Goal: Task Accomplishment & Management: Manage account settings

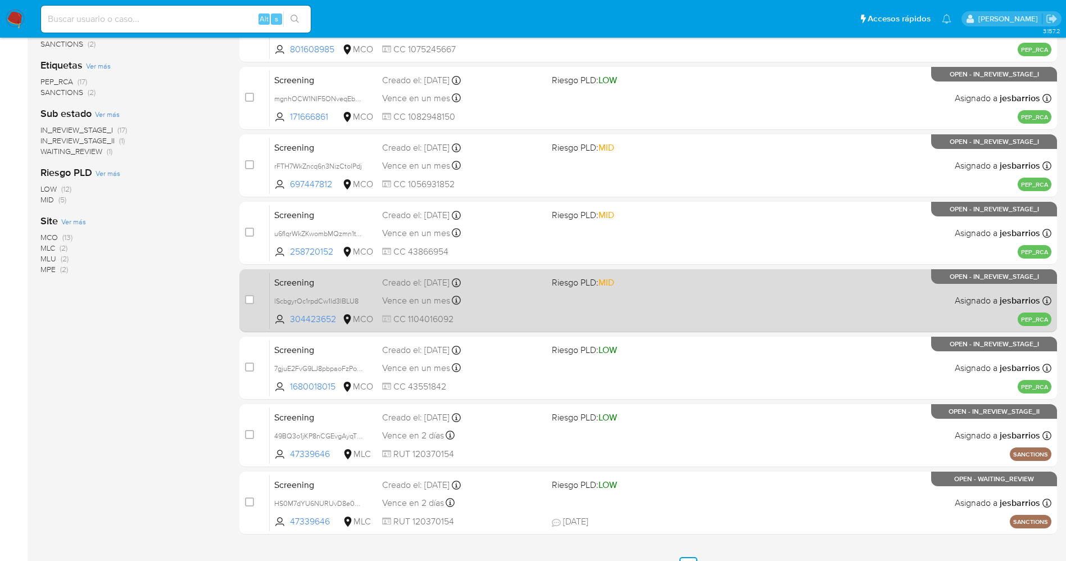
scroll to position [259, 0]
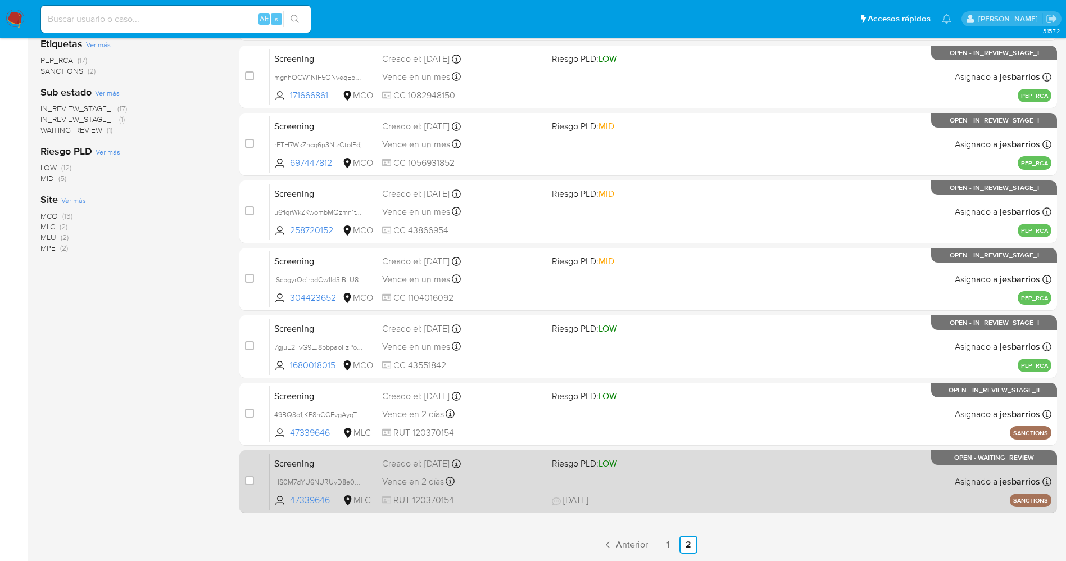
click at [713, 489] on div "Screening HS0M7dYU6NURUvD8e0VigPxo 47339646 MLC Riesgo PLD: LOW Creado el: 03/0…" at bounding box center [660, 481] width 781 height 57
click at [712, 485] on div "Screening HS0M7dYU6NURUvD8e0VigPxo 47339646 MLC Riesgo PLD: LOW Creado el: 03/0…" at bounding box center [660, 481] width 781 height 57
click at [246, 480] on input "checkbox" at bounding box center [249, 480] width 9 height 9
checkbox input "true"
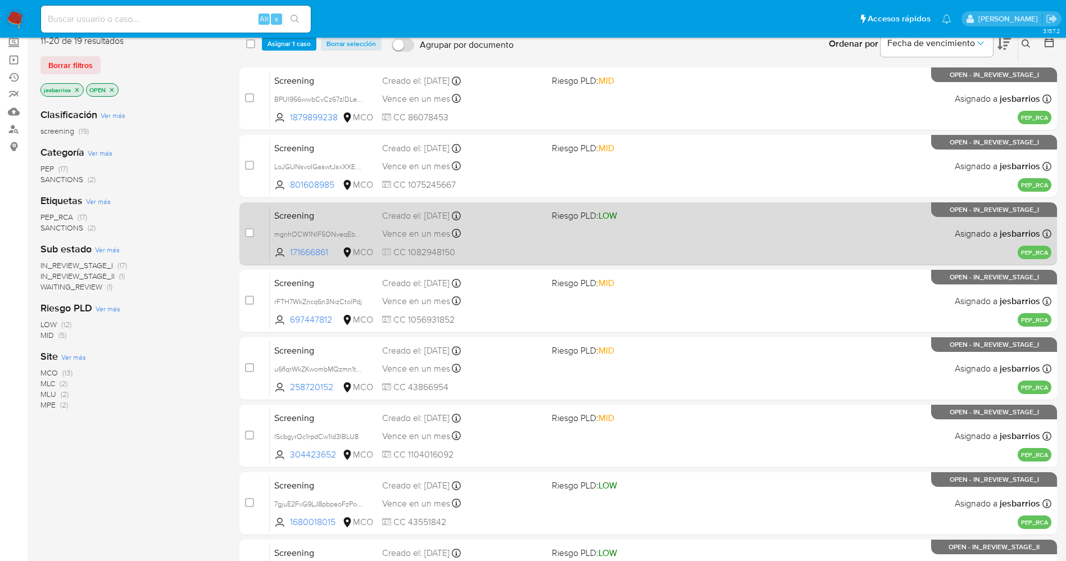
scroll to position [0, 0]
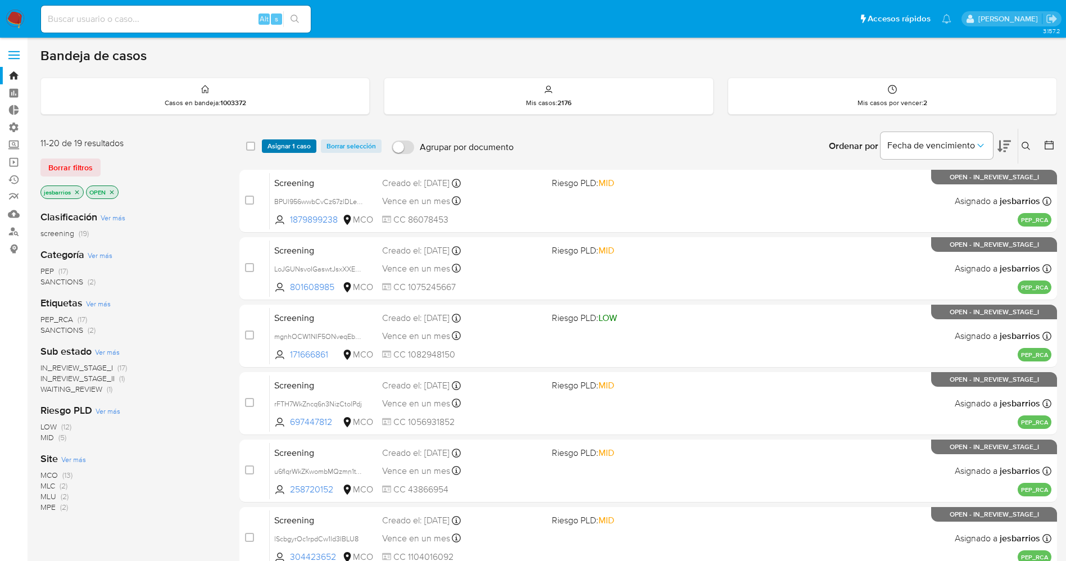
click at [290, 144] on span "Asignar 1 caso" at bounding box center [288, 145] width 43 height 11
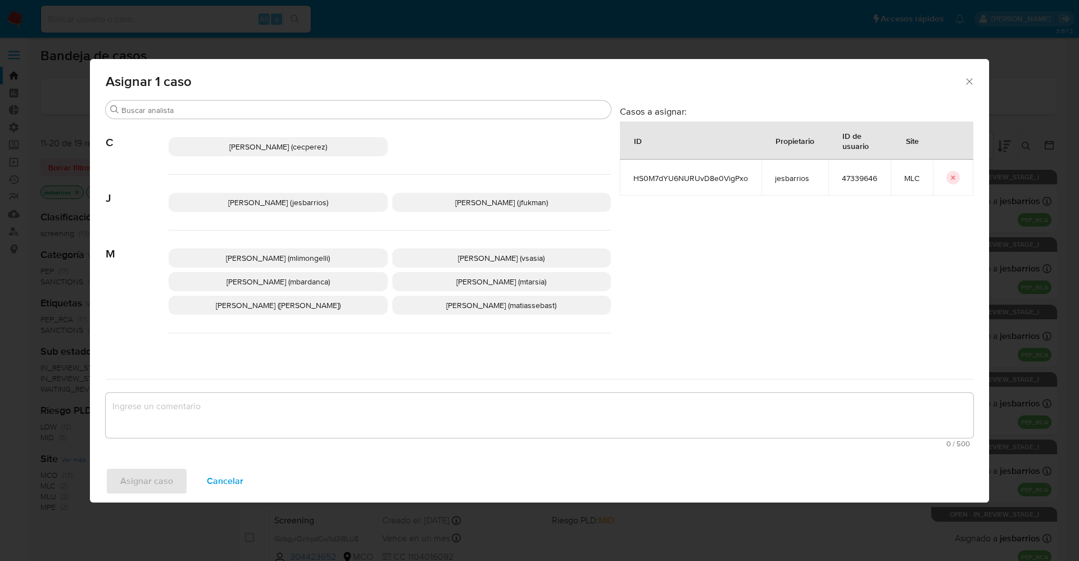
click at [242, 207] on span "Jesica Iris Barrios Leita (jesbarrios)" at bounding box center [278, 202] width 100 height 11
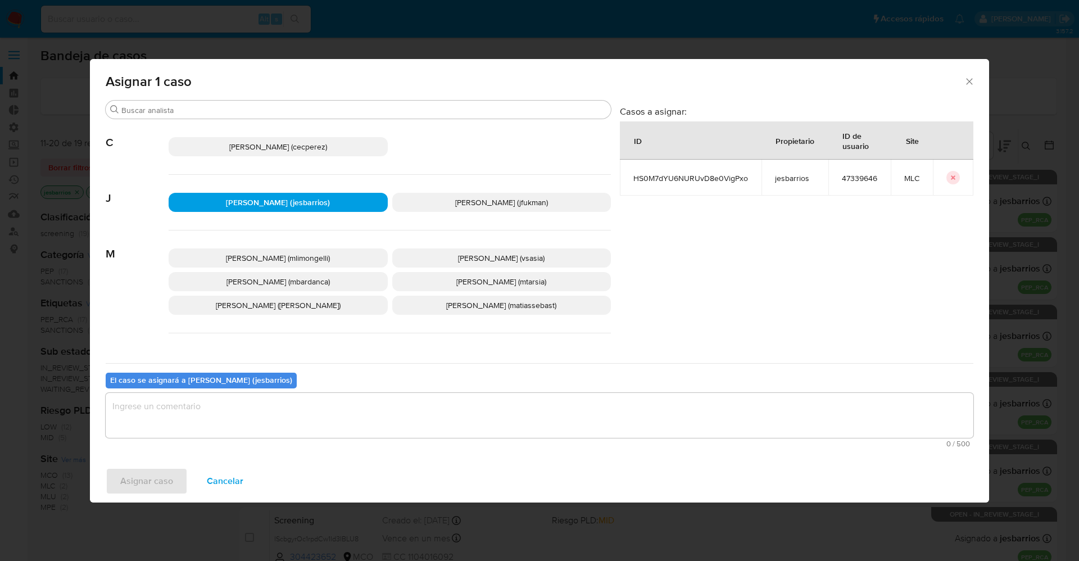
click at [189, 406] on textarea "assign-modal" at bounding box center [539, 415] width 867 height 45
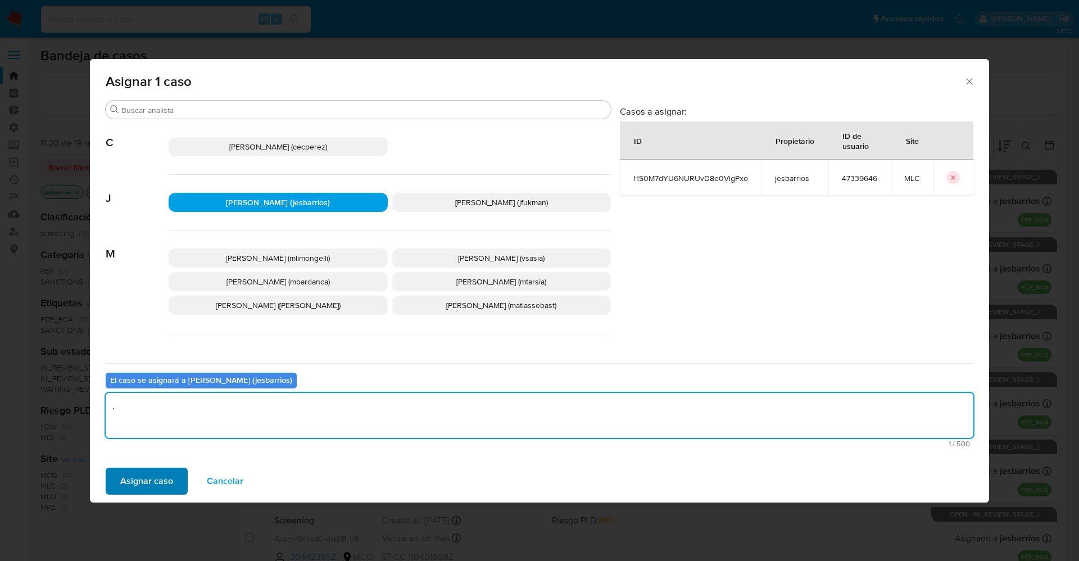
type textarea "."
click at [148, 480] on span "Asignar caso" at bounding box center [146, 481] width 53 height 25
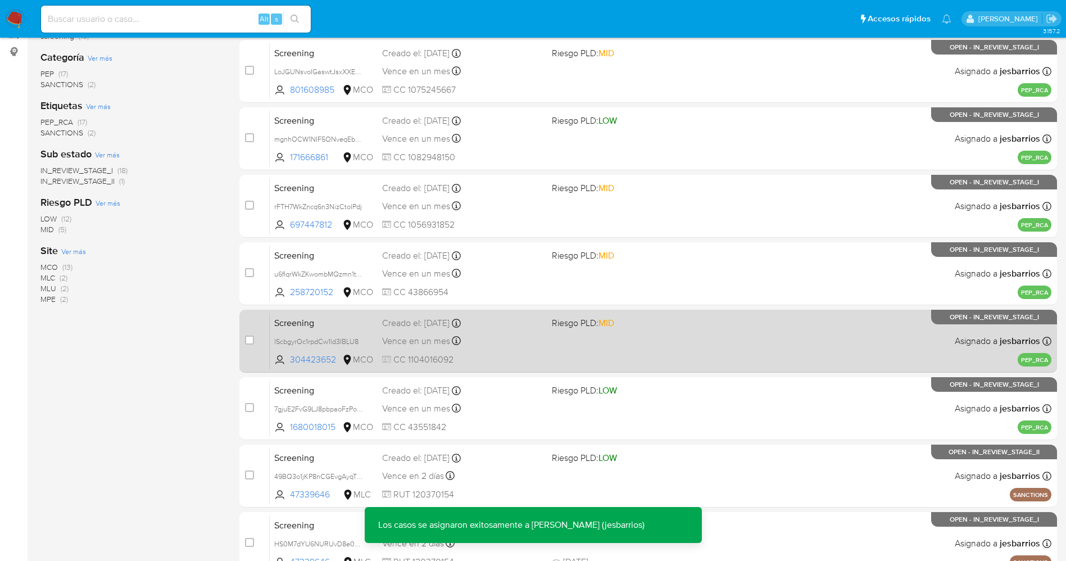
scroll to position [259, 0]
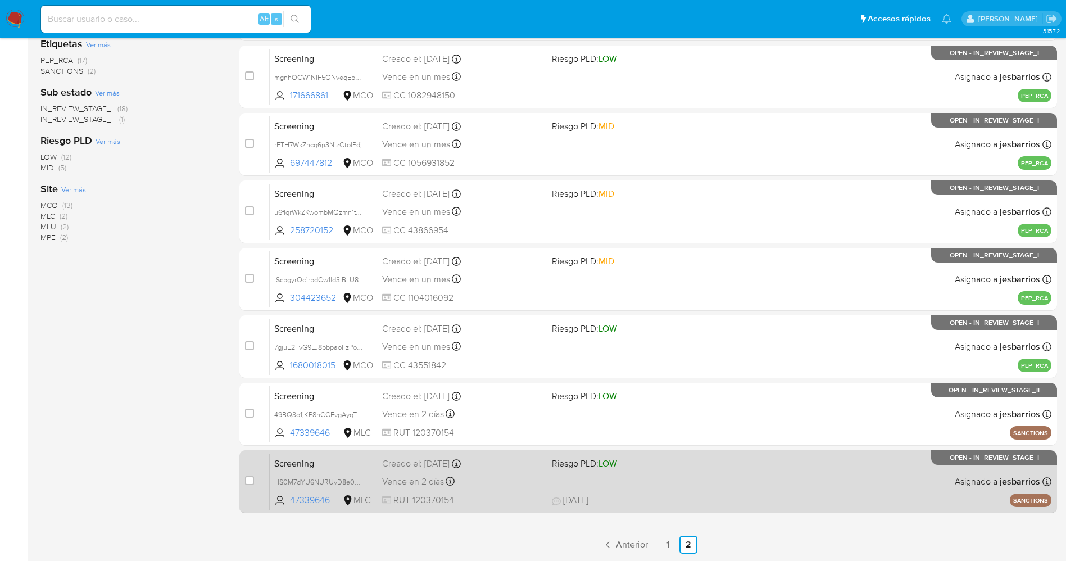
click at [836, 485] on div "Screening HS0M7dYU6NURUvD8e0VigPxo 47339646 MLC Riesgo PLD: LOW Creado el: 03/0…" at bounding box center [660, 481] width 781 height 57
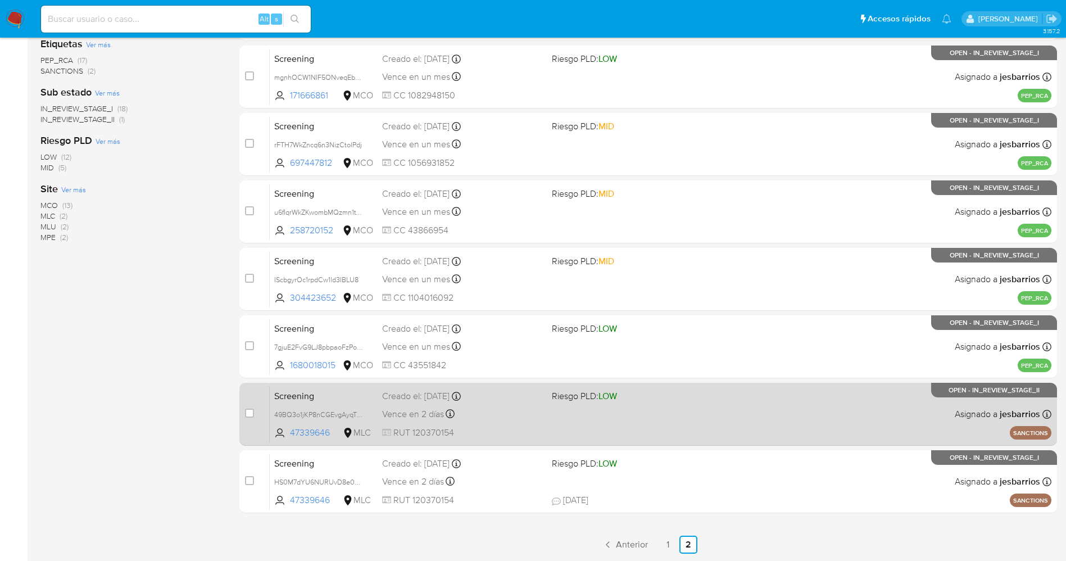
click at [576, 422] on div "Screening 49BQ3o1jKP8nCGEvgAyqT5xA 47339646 MLC Riesgo PLD: LOW Creado el: 03/0…" at bounding box center [660, 413] width 781 height 57
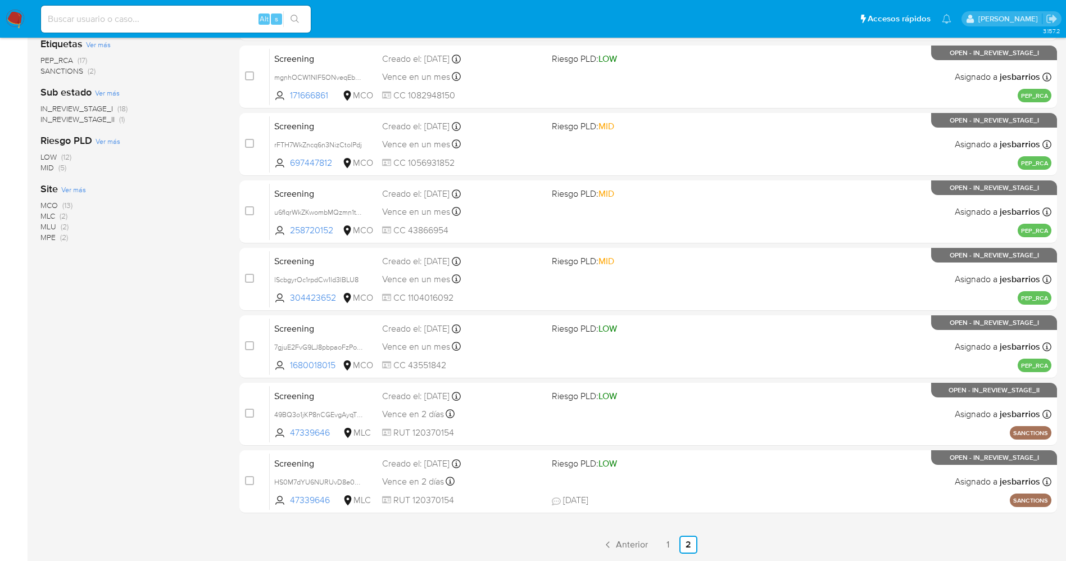
click at [15, 20] on img at bounding box center [15, 19] width 19 height 19
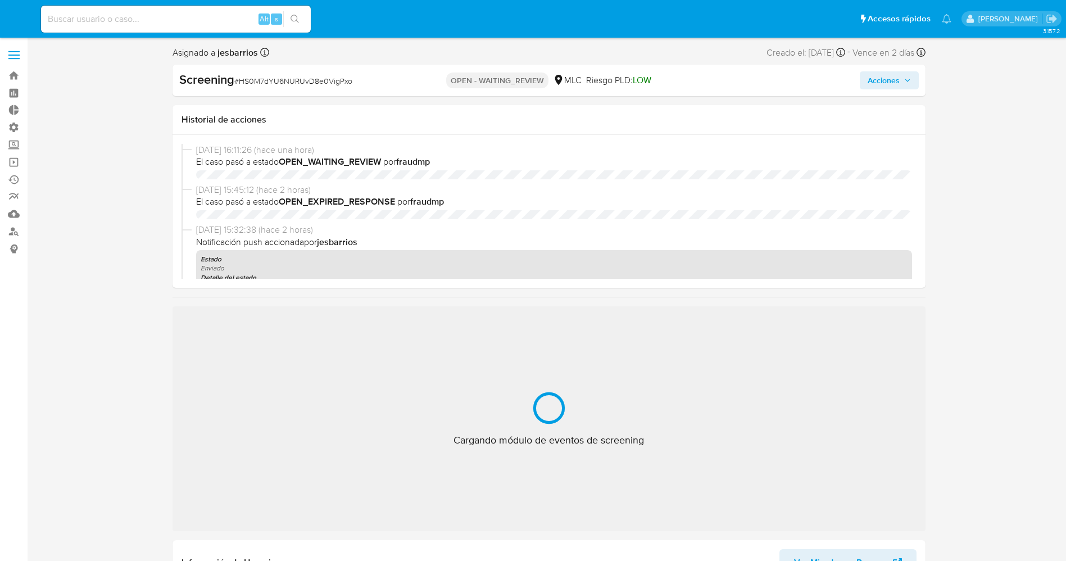
select select "10"
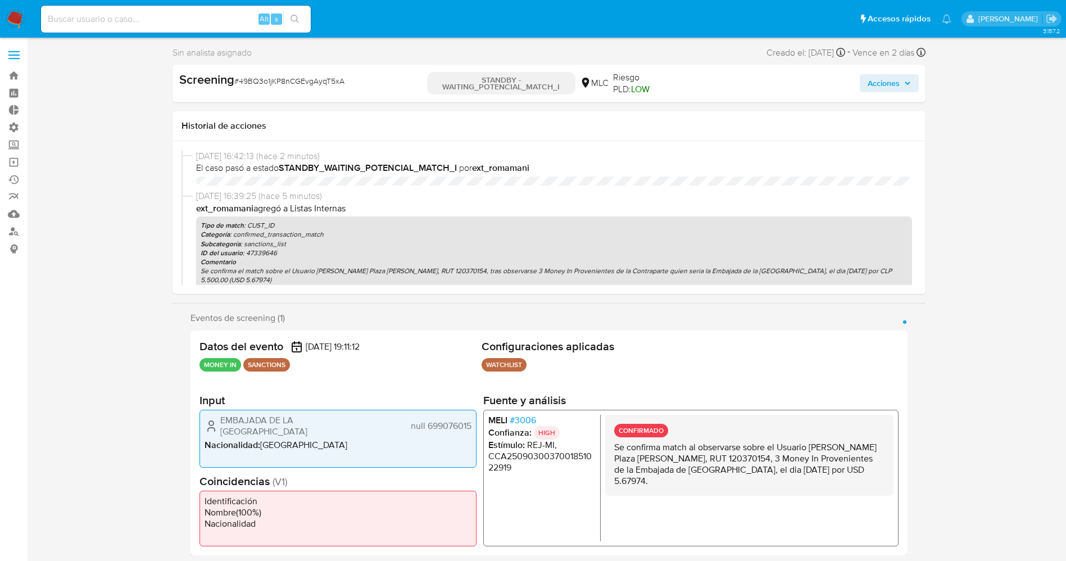
select select "10"
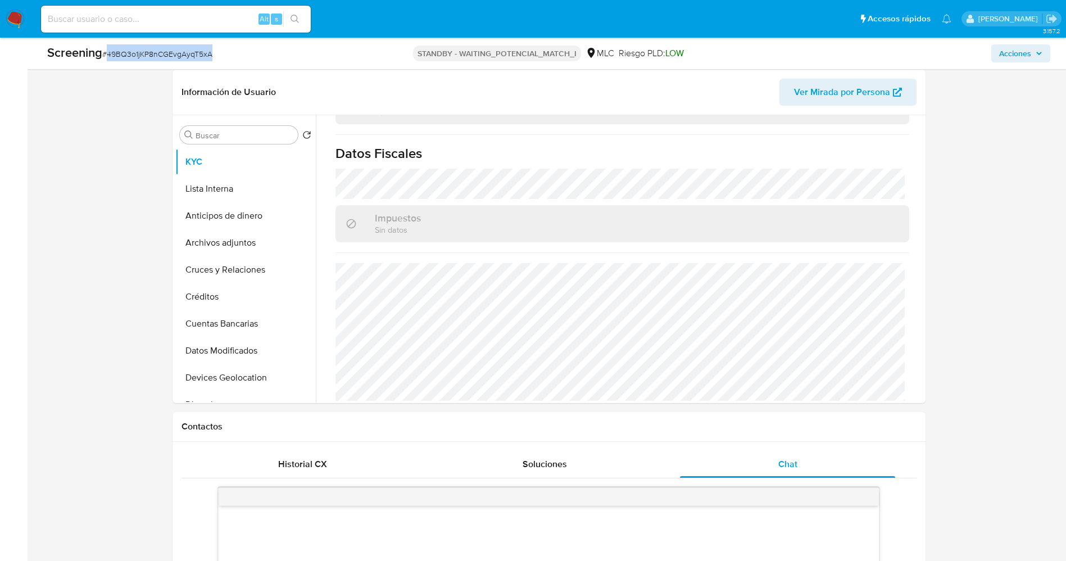
scroll to position [337, 0]
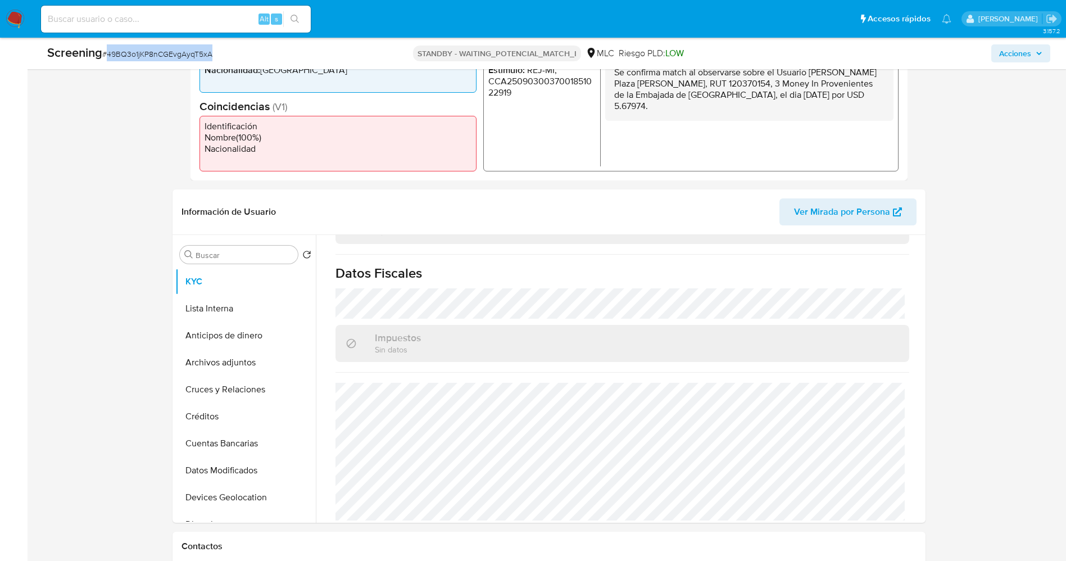
click at [13, 19] on img at bounding box center [15, 19] width 19 height 19
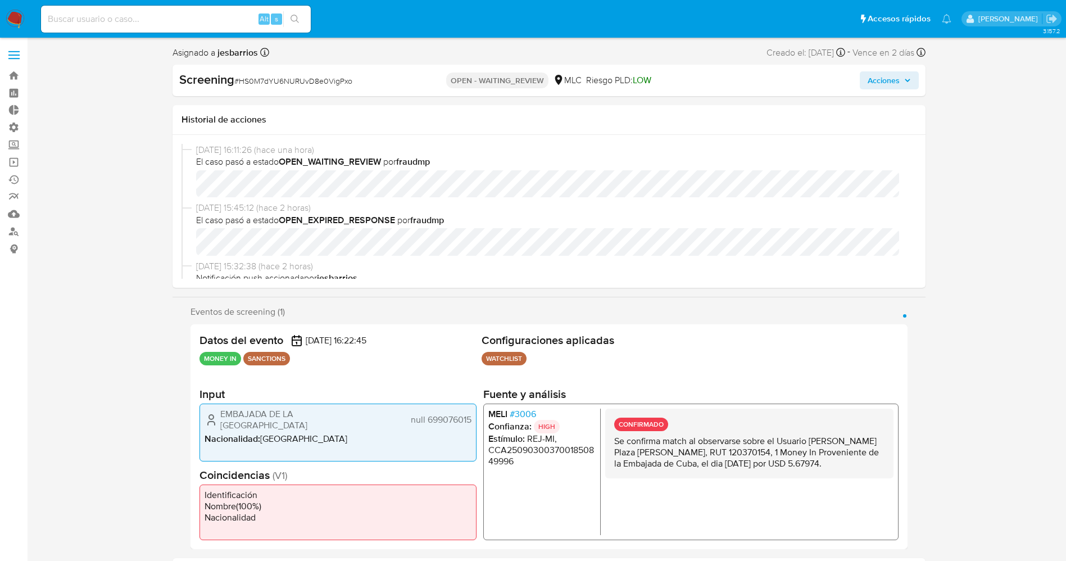
select select "10"
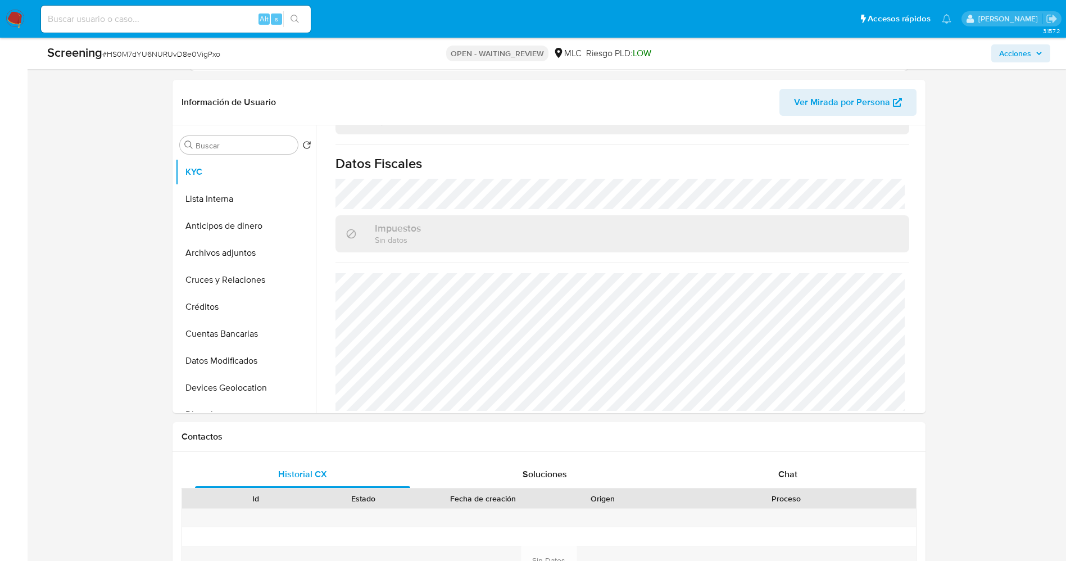
scroll to position [590, 0]
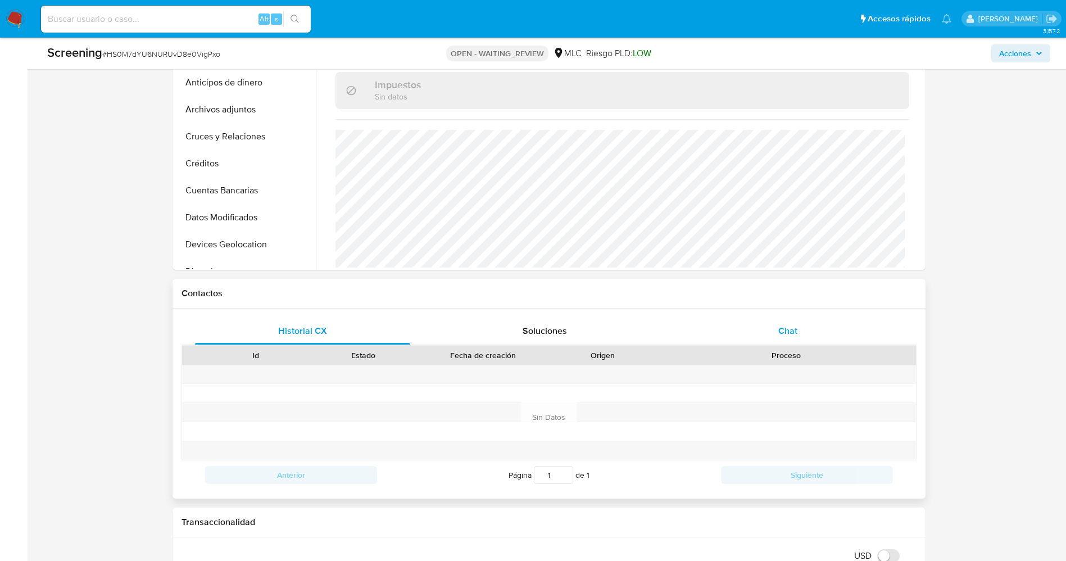
click at [793, 331] on span "Chat" at bounding box center [787, 330] width 19 height 13
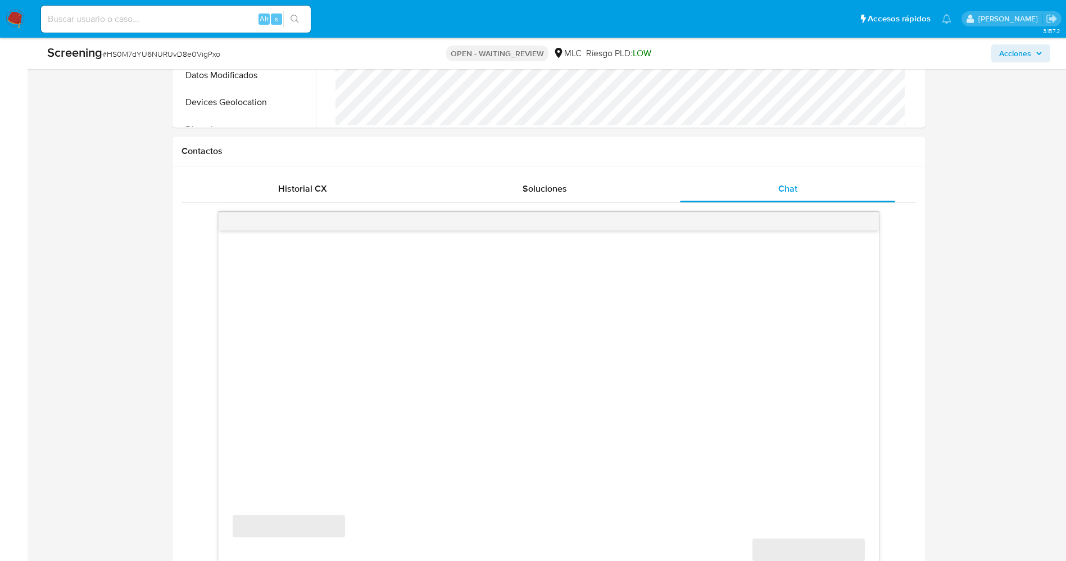
scroll to position [843, 0]
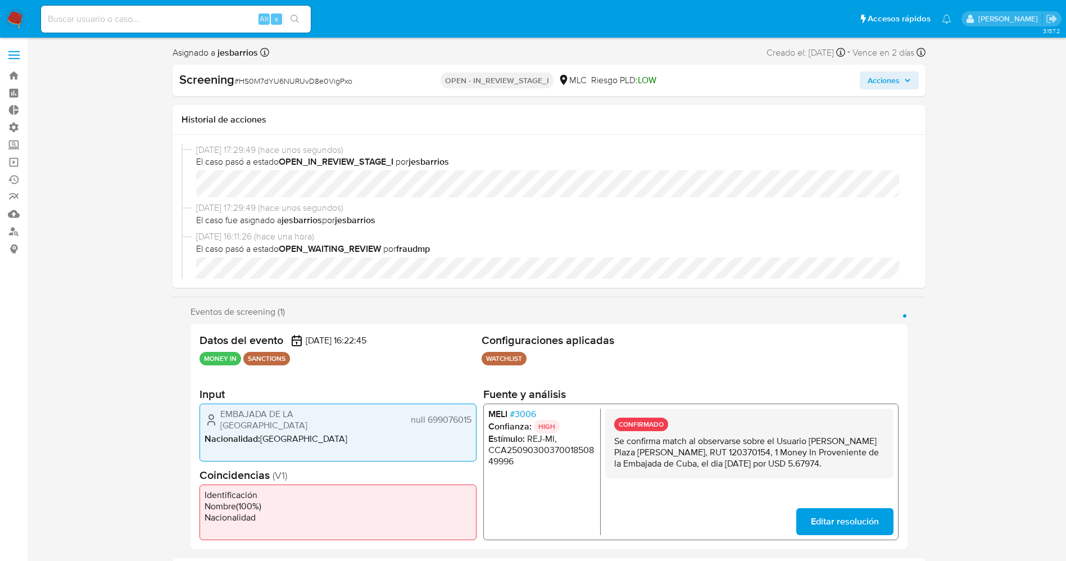
select select "10"
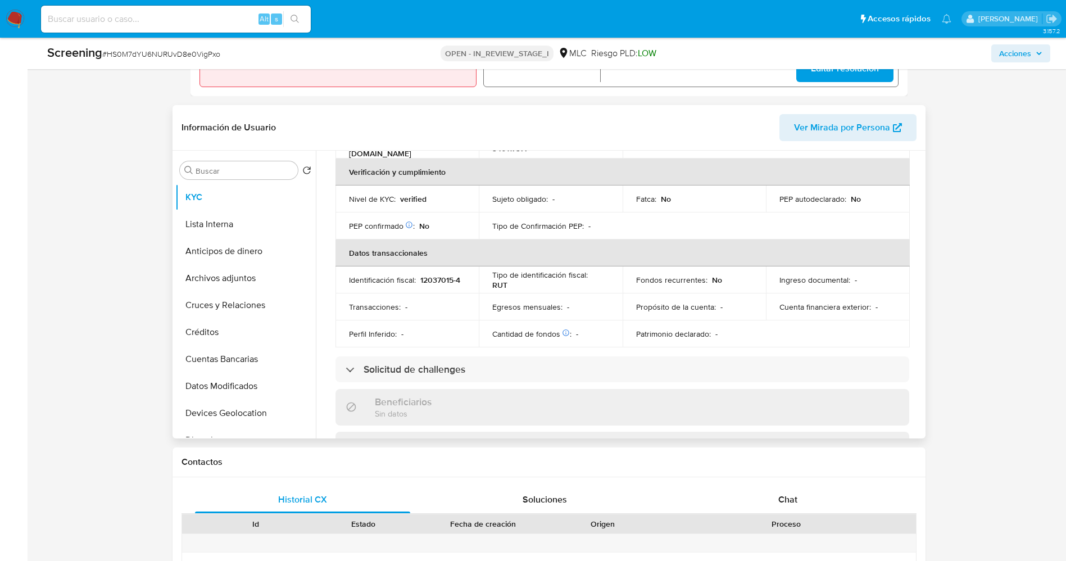
scroll to position [337, 0]
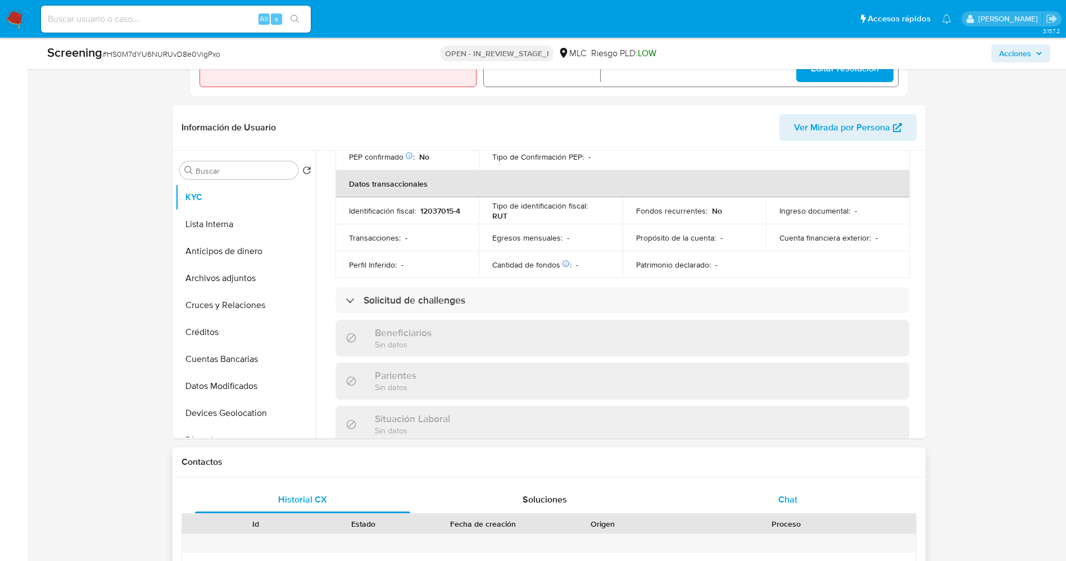
click at [799, 500] on div "Chat" at bounding box center [788, 499] width 216 height 27
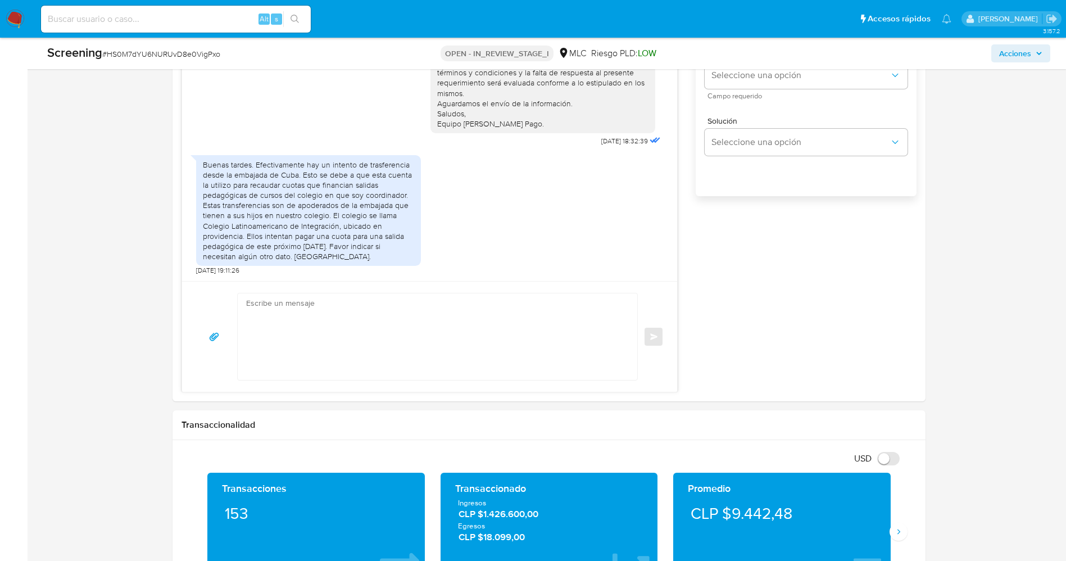
scroll to position [927, 0]
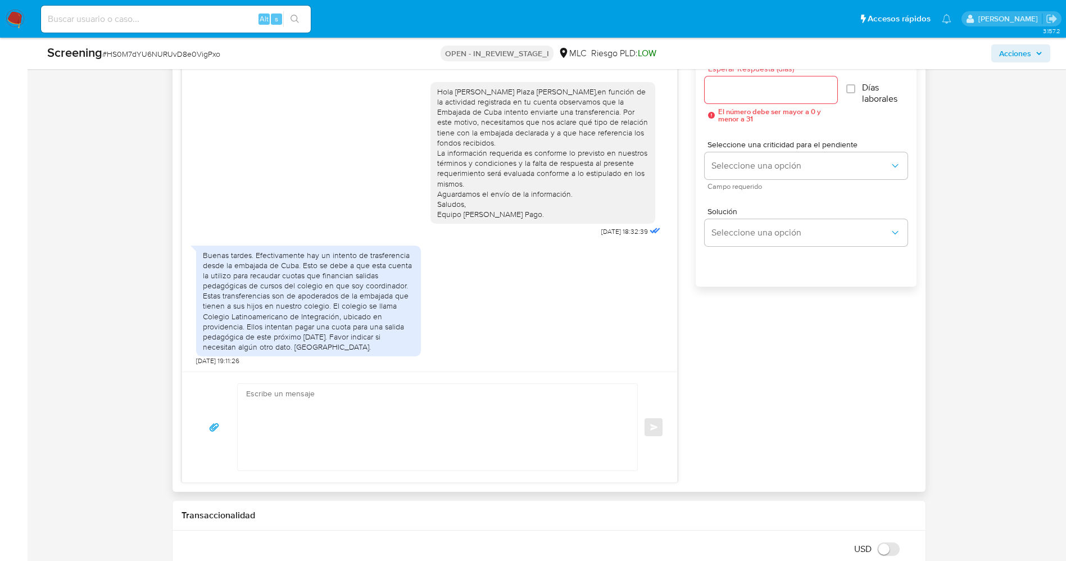
click at [457, 428] on textarea at bounding box center [435, 427] width 378 height 87
paste textarea "“Hola {{contactFirstName}}, Nos ponemos en contacto nuevamente a fin de solicit…"
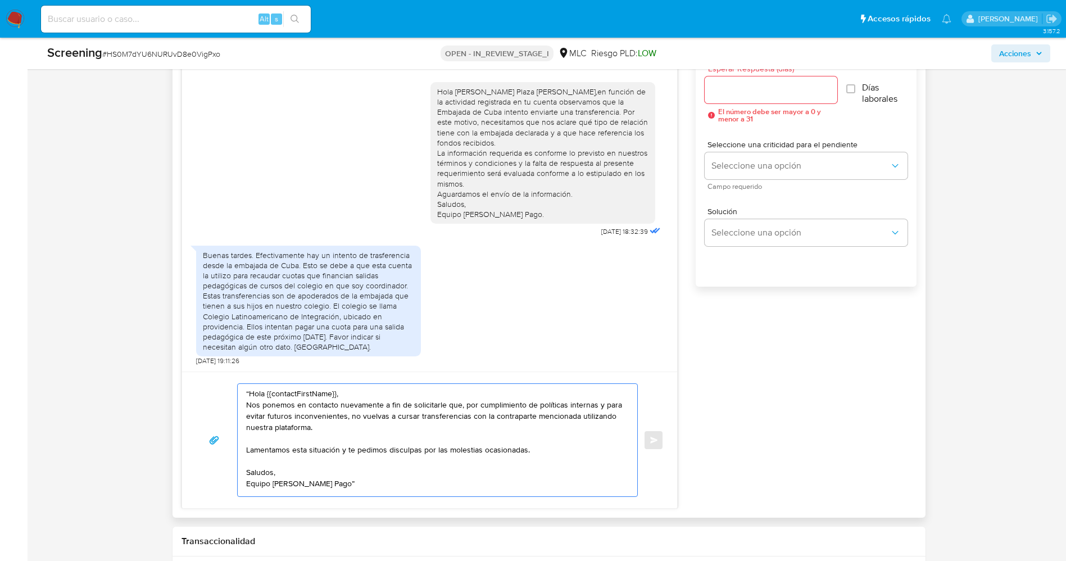
scroll to position [0, 0]
drag, startPoint x: 456, startPoint y: 93, endPoint x: 548, endPoint y: 92, distance: 92.1
click at [548, 92] on div "Hola Rodolfo Enrique Plaza Vidal,en función de la actividad registrada en tu cu…" at bounding box center [542, 153] width 211 height 133
copy div "[PERSON_NAME] Plaza [PERSON_NAME]"
click at [248, 395] on textarea "“Hola {{contactFirstName}}, Nos ponemos en contacto nuevamente a fin de solicit…" at bounding box center [435, 440] width 378 height 112
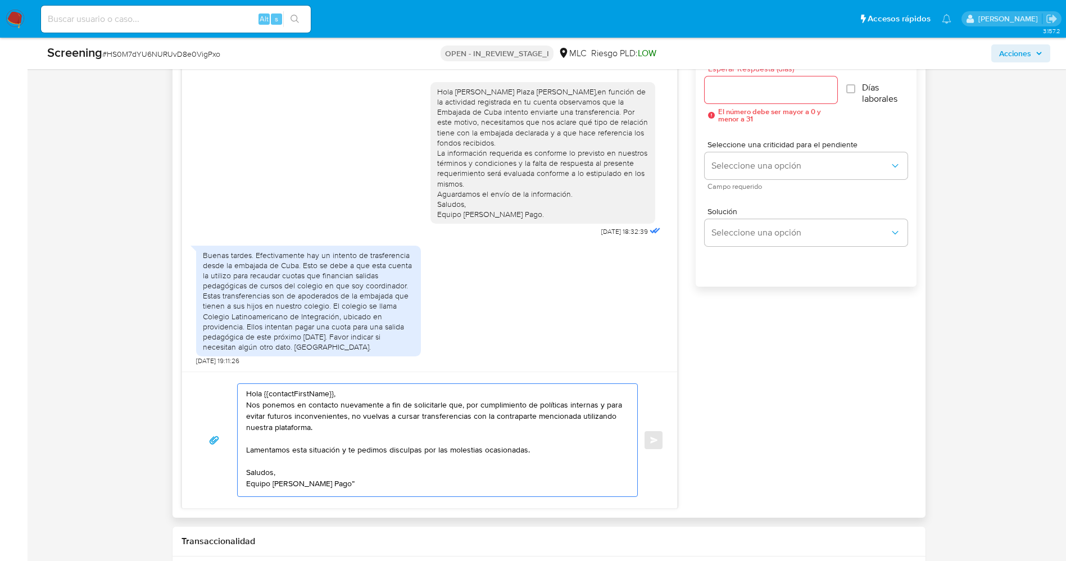
drag, startPoint x: 263, startPoint y: 392, endPoint x: 333, endPoint y: 394, distance: 69.7
click at [333, 394] on textarea "Hola {{contactFirstName}}, Nos ponemos en contacto nuevamente a fin de solicita…" at bounding box center [435, 440] width 378 height 112
paste textarea "Rodolfo Enrique Plaza Vidal"
click at [396, 484] on textarea "Hola Rodolfo Enrique Plaza Vidal, Nos ponemos en contacto nuevamente a fin de s…" at bounding box center [435, 440] width 378 height 112
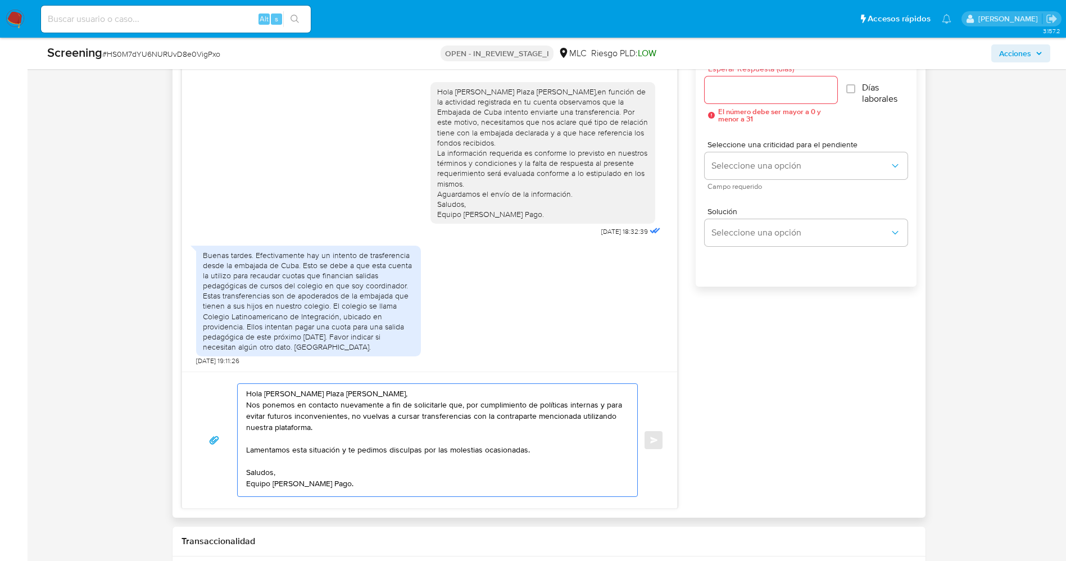
type textarea "Hola Rodolfo Enrique Plaza Vidal, Nos ponemos en contacto nuevamente a fin de s…"
click at [806, 92] on input "Esperar Respuesta (días)" at bounding box center [770, 90] width 133 height 15
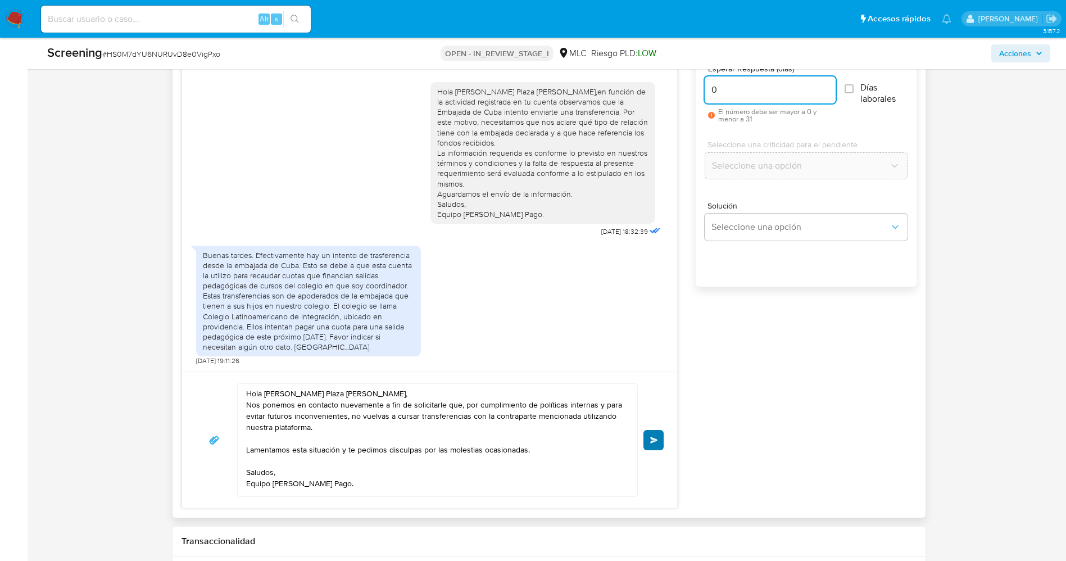
type input "0"
click at [648, 444] on button "Enviar" at bounding box center [653, 440] width 20 height 20
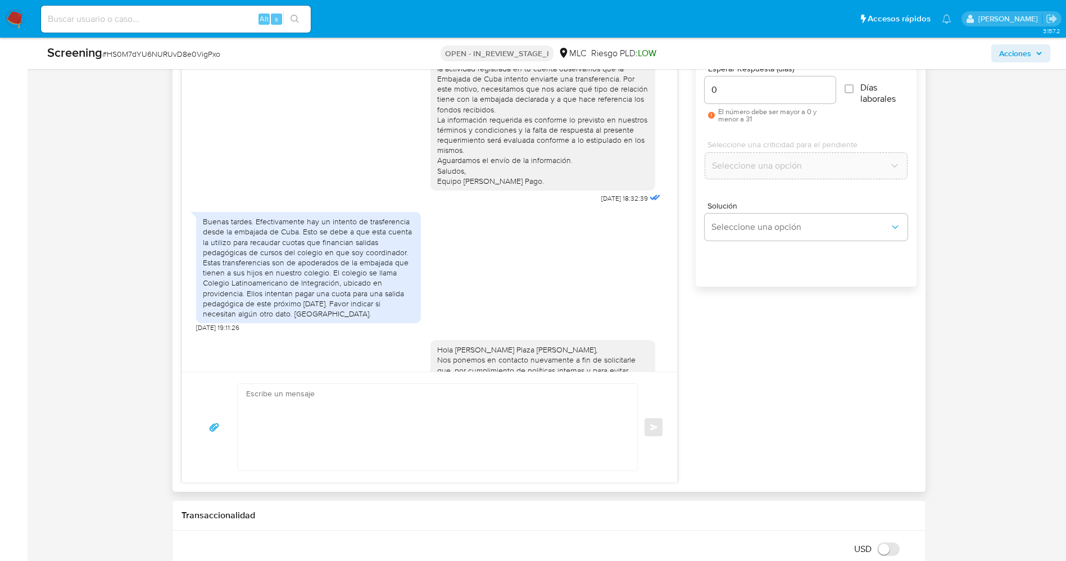
scroll to position [112, 0]
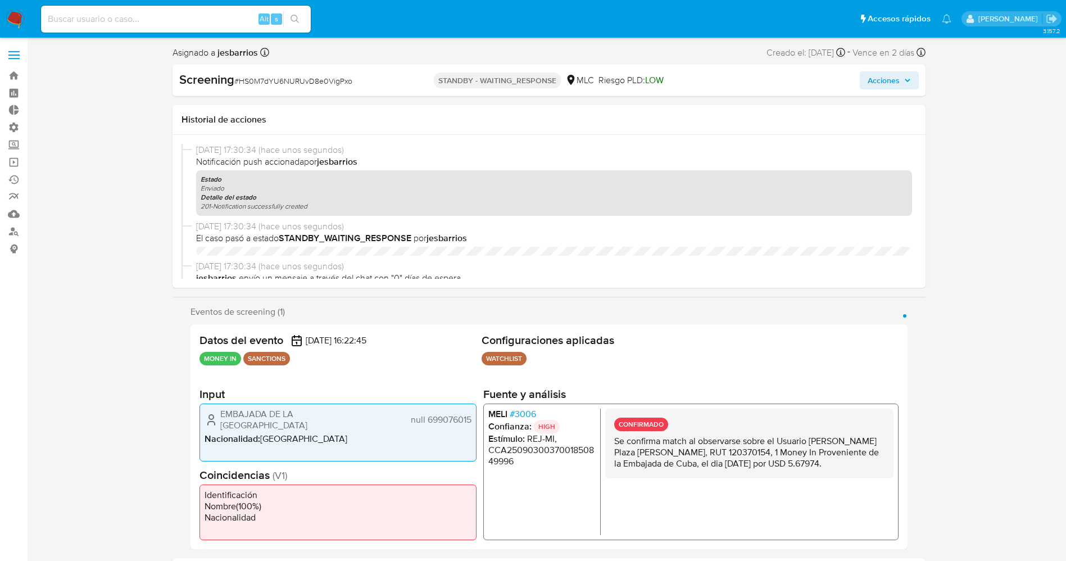
select select "10"
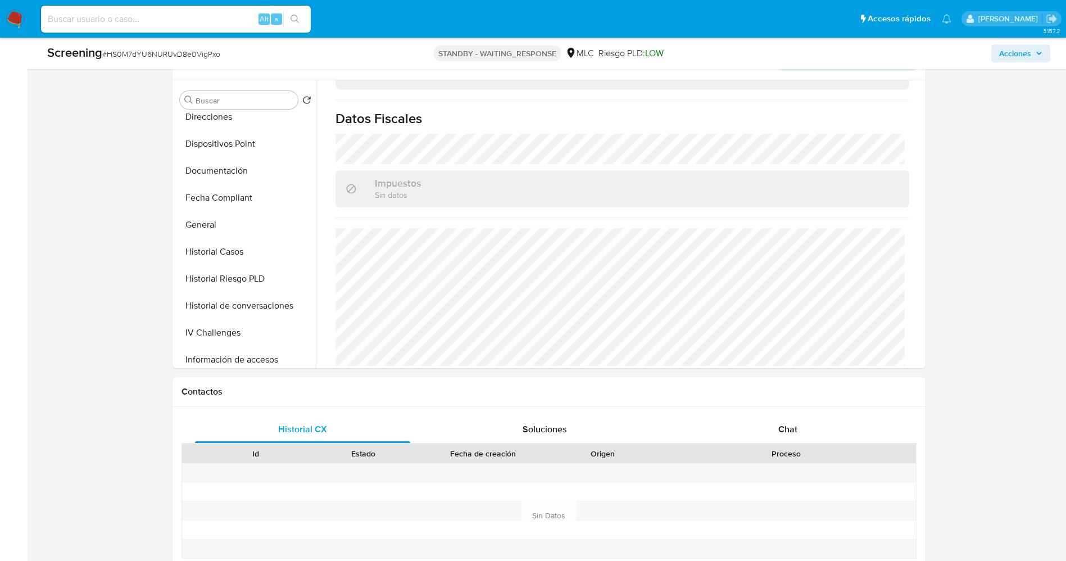
scroll to position [758, 0]
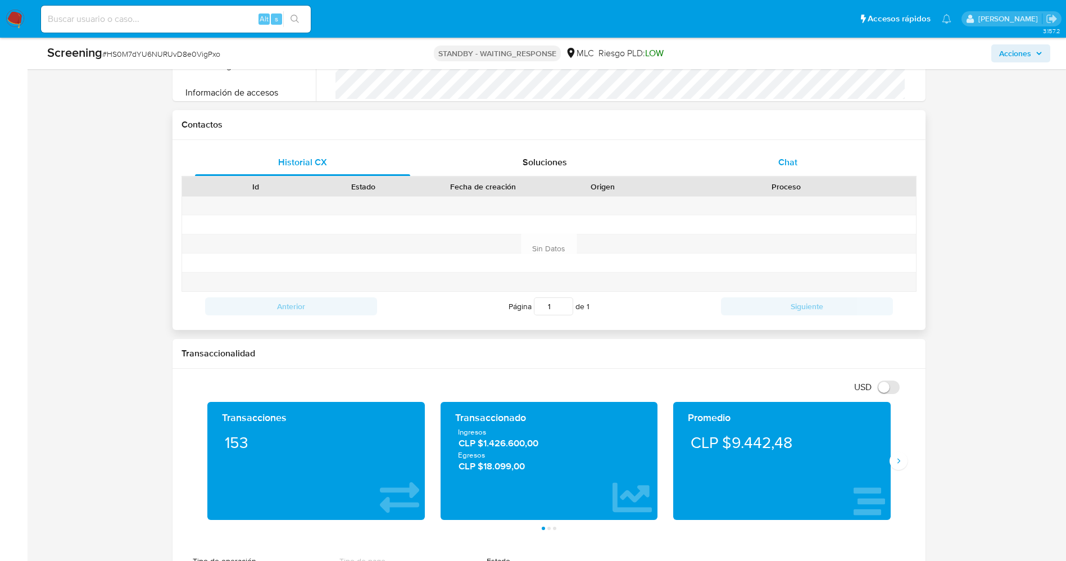
click at [789, 173] on div "Chat" at bounding box center [788, 162] width 216 height 27
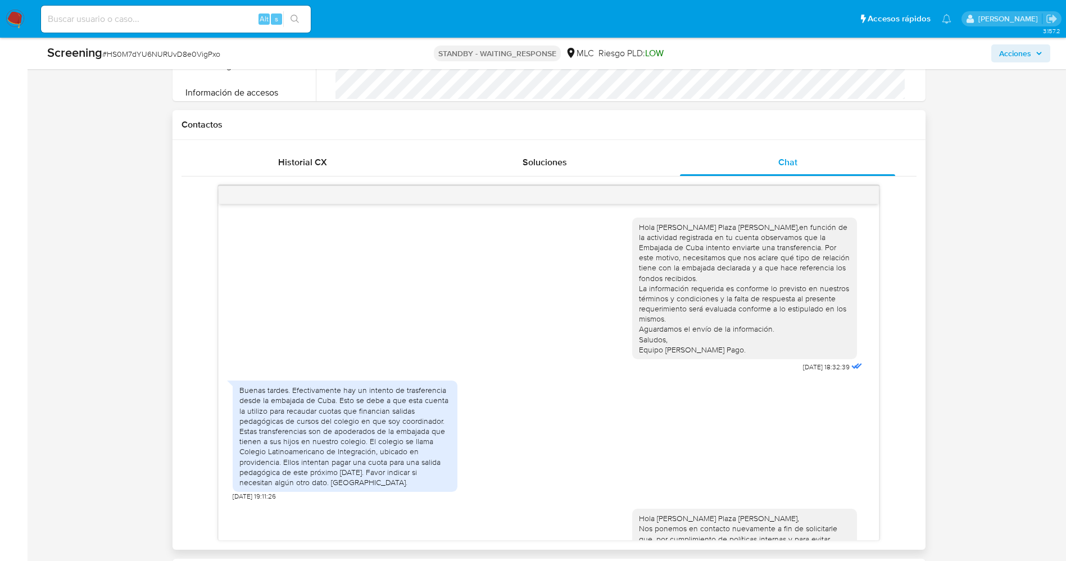
scroll to position [112, 0]
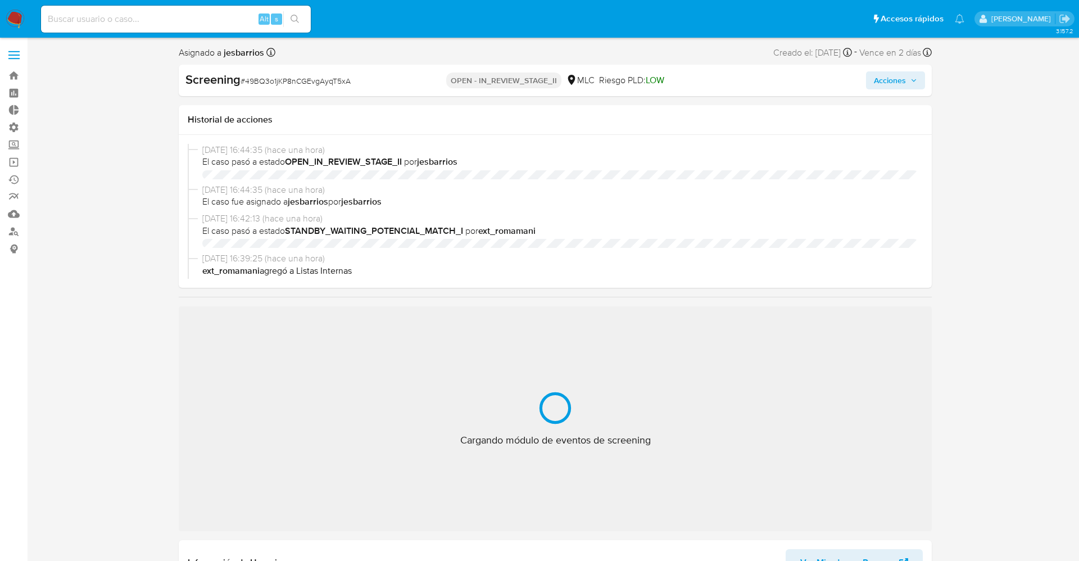
select select "10"
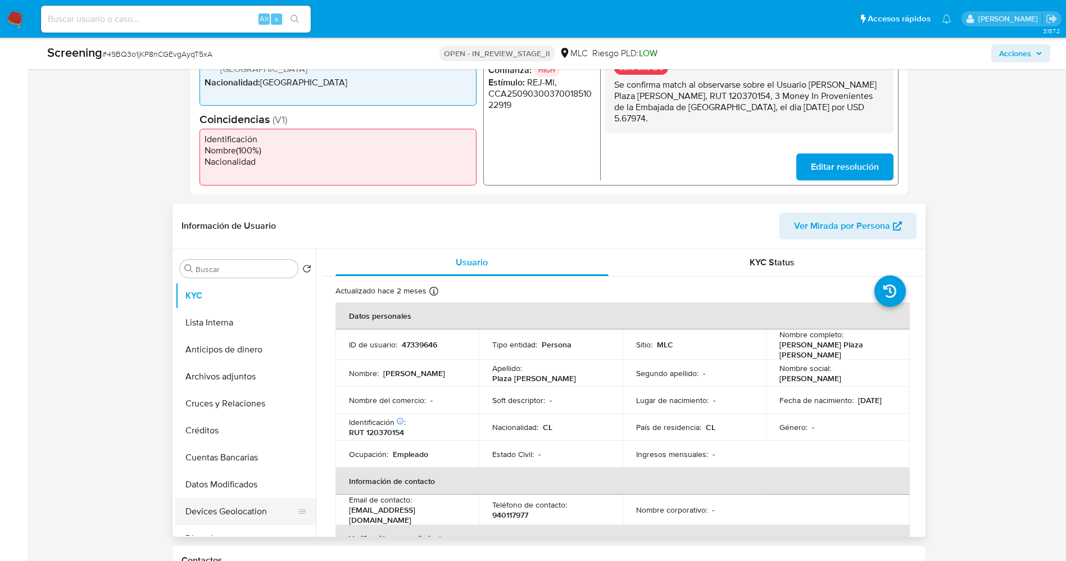
scroll to position [421, 0]
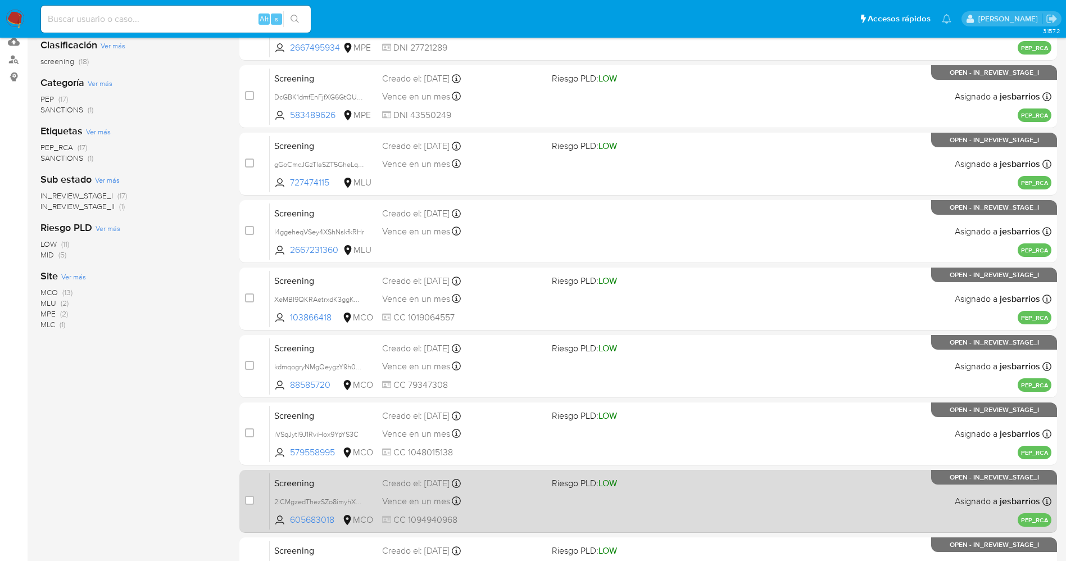
scroll to position [326, 0]
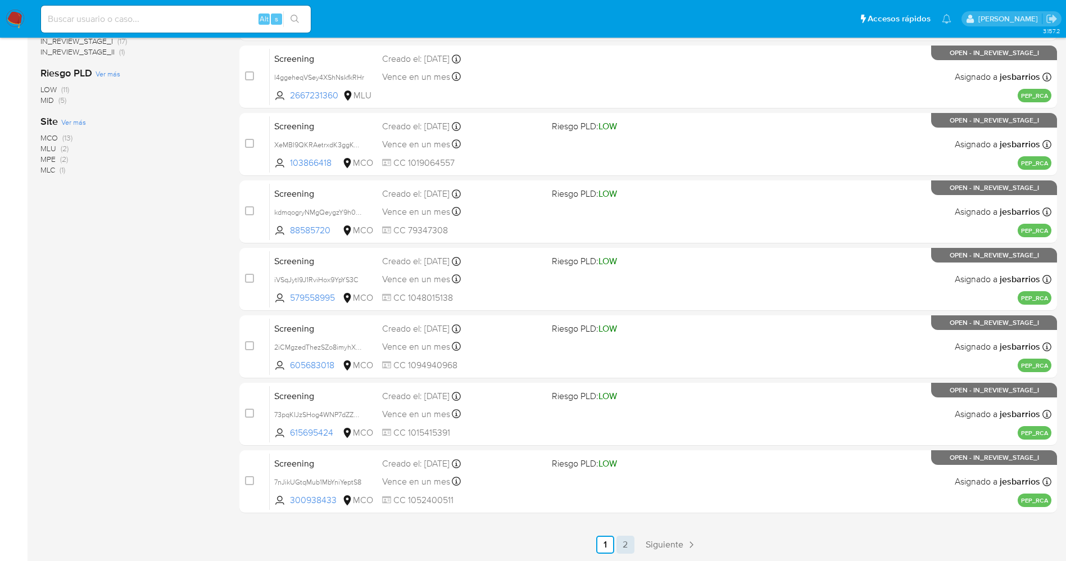
click at [631, 544] on link "2" at bounding box center [625, 544] width 18 height 18
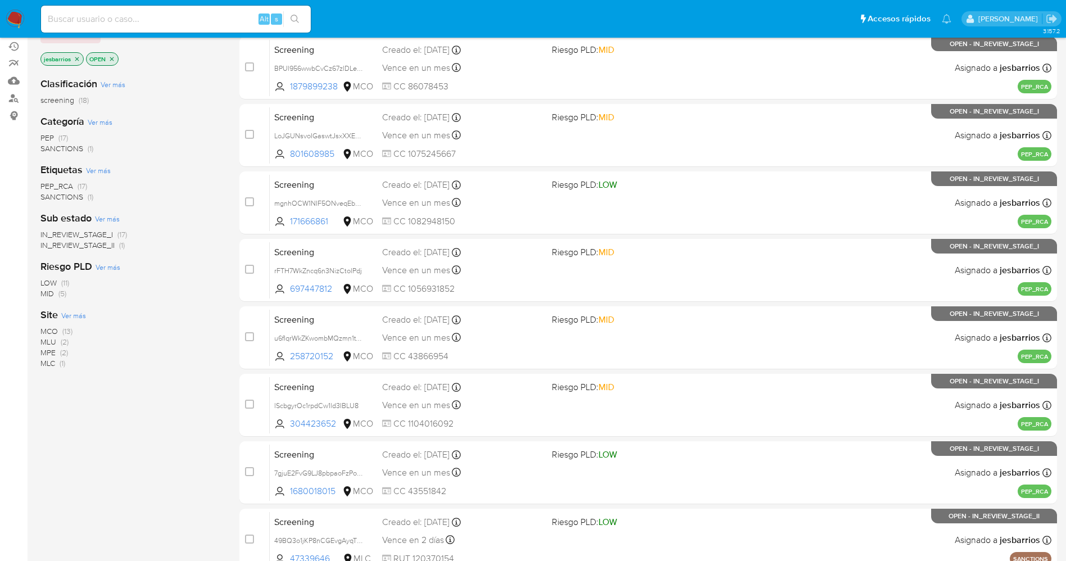
scroll to position [192, 0]
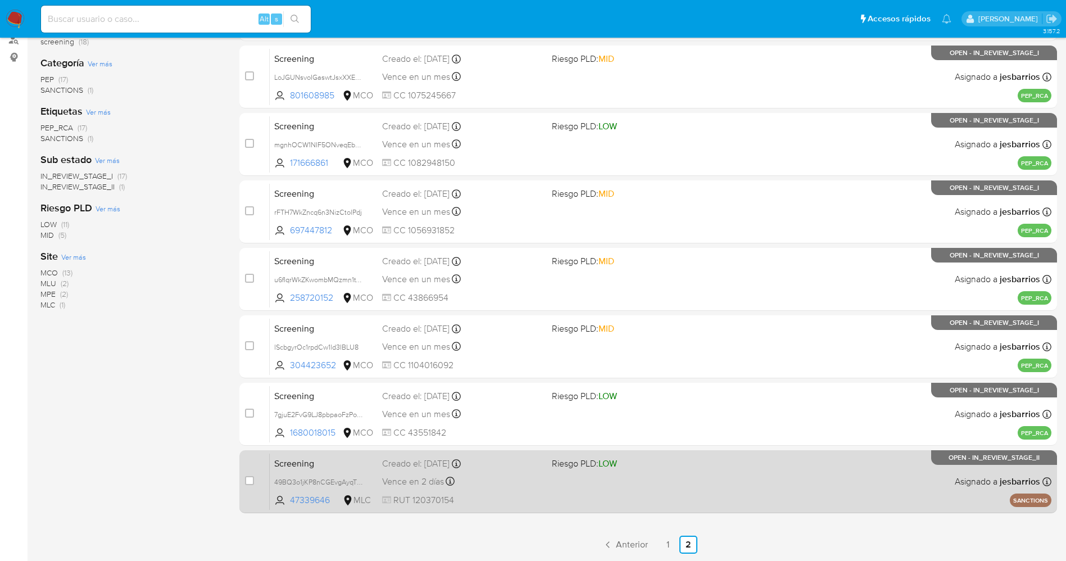
click at [510, 499] on span "RUT 120370154" at bounding box center [462, 500] width 161 height 12
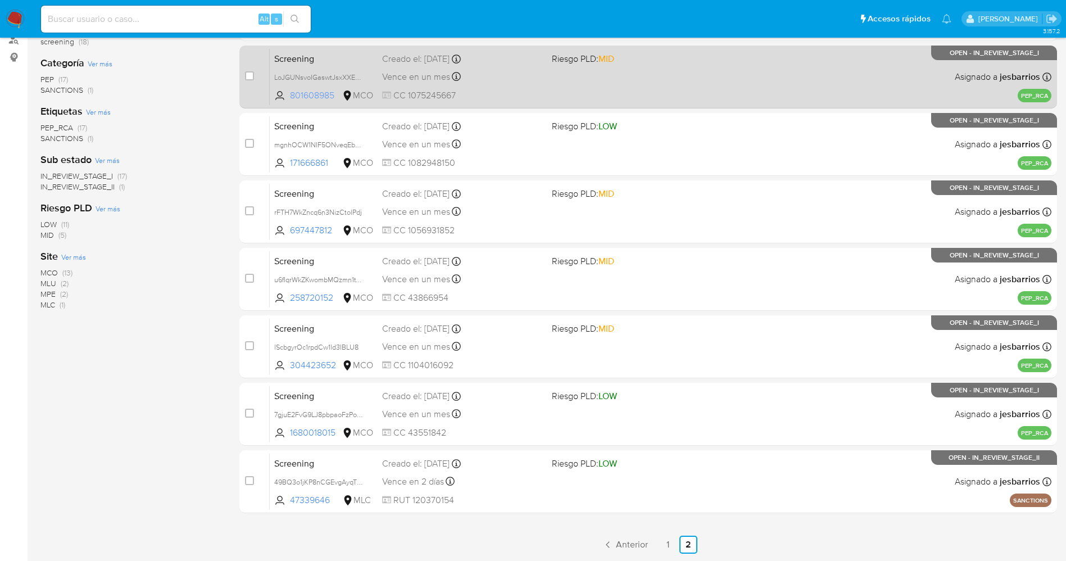
scroll to position [0, 0]
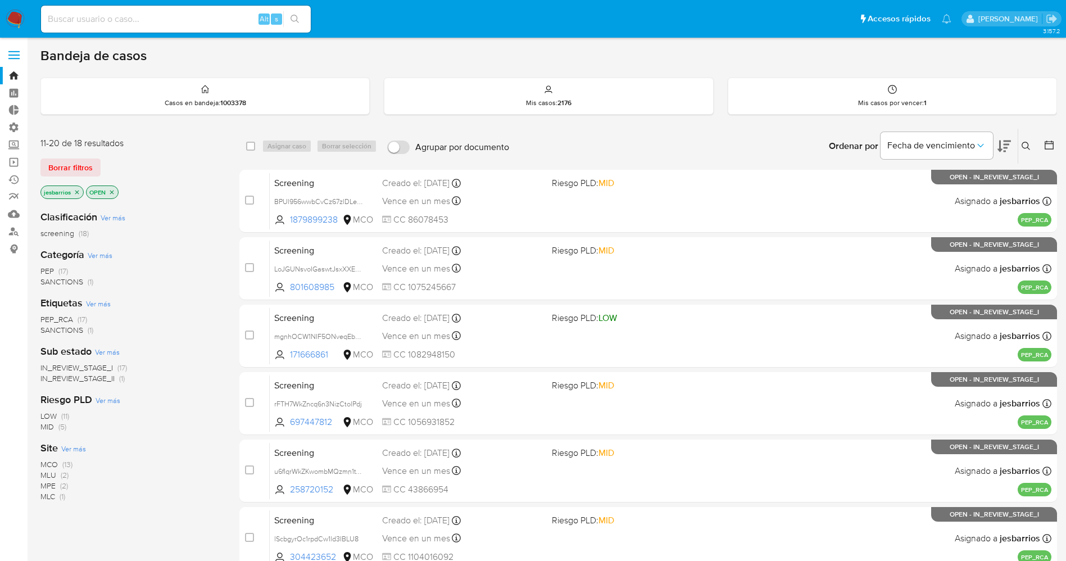
click at [21, 16] on img at bounding box center [15, 19] width 19 height 19
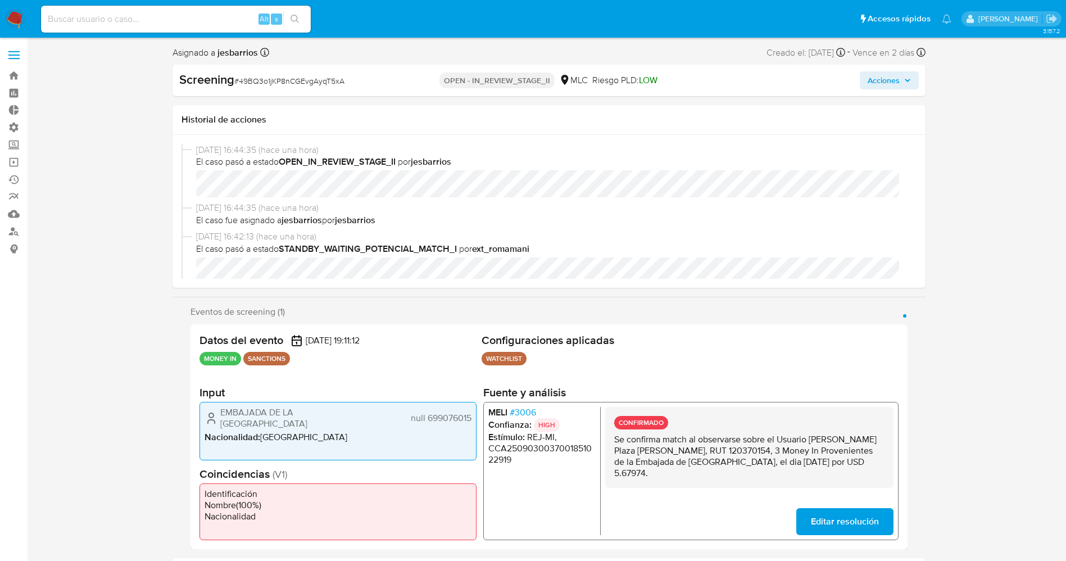
select select "10"
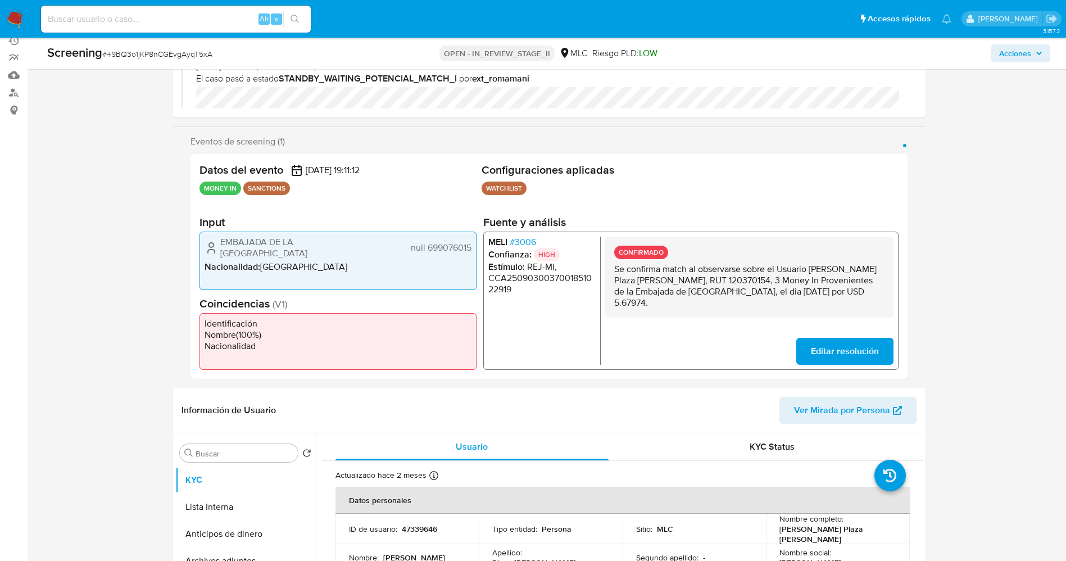
scroll to position [190, 0]
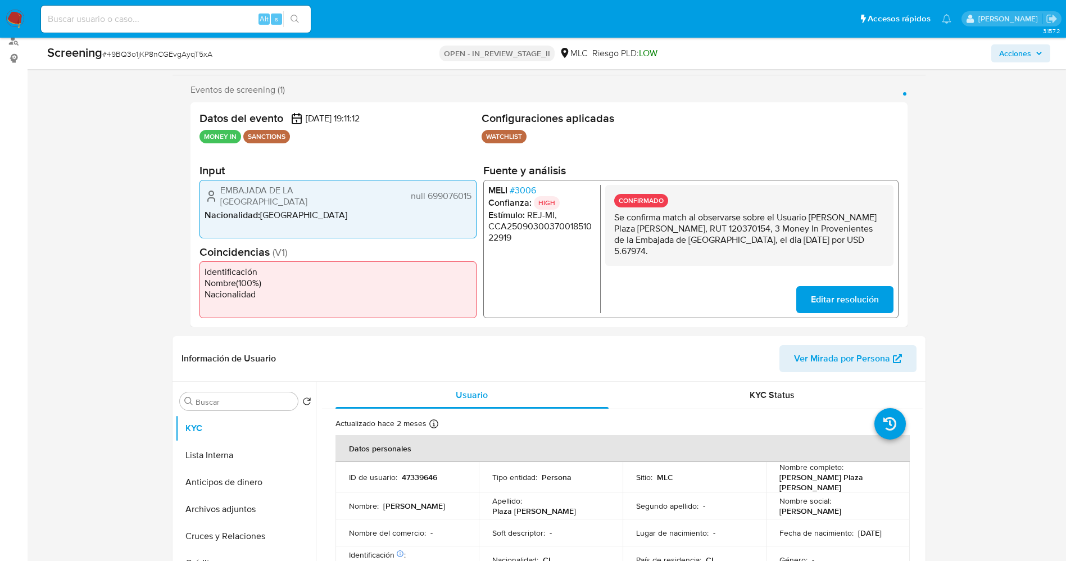
click at [524, 190] on span "# 3006" at bounding box center [522, 189] width 26 height 11
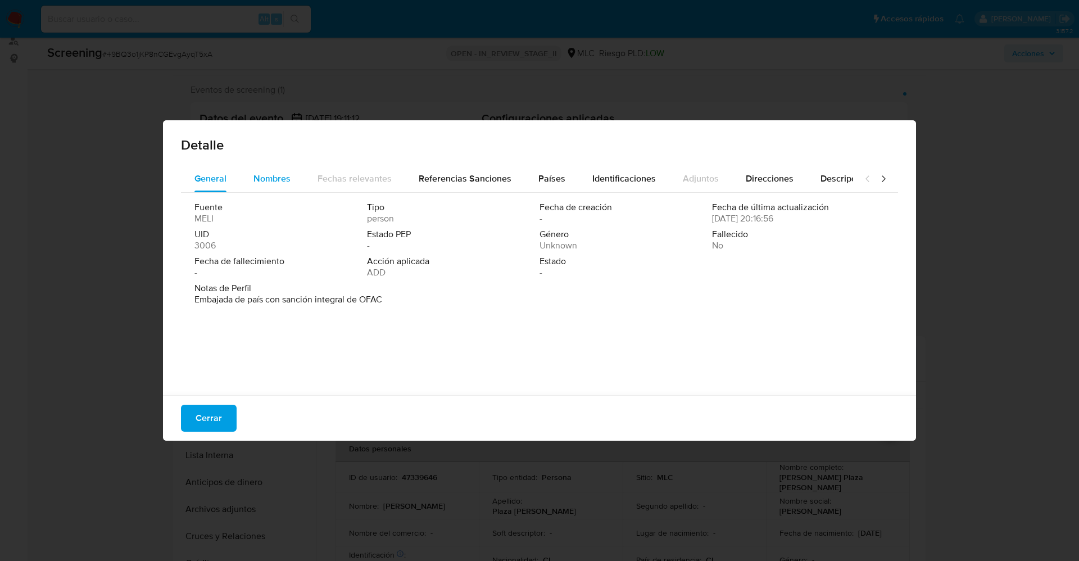
click at [271, 179] on span "Nombres" at bounding box center [271, 178] width 37 height 13
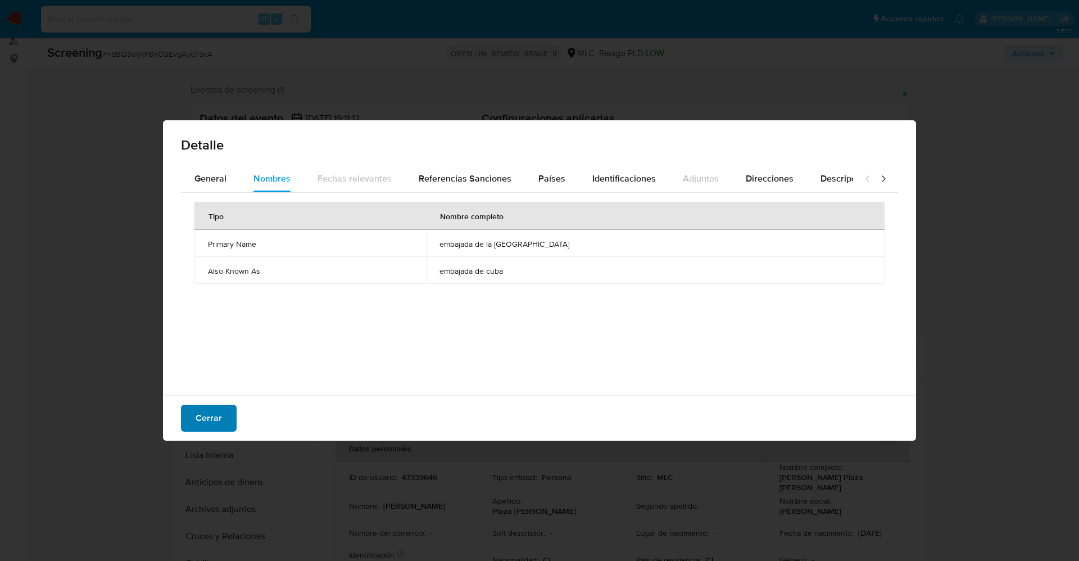
click at [199, 421] on span "Cerrar" at bounding box center [208, 418] width 26 height 25
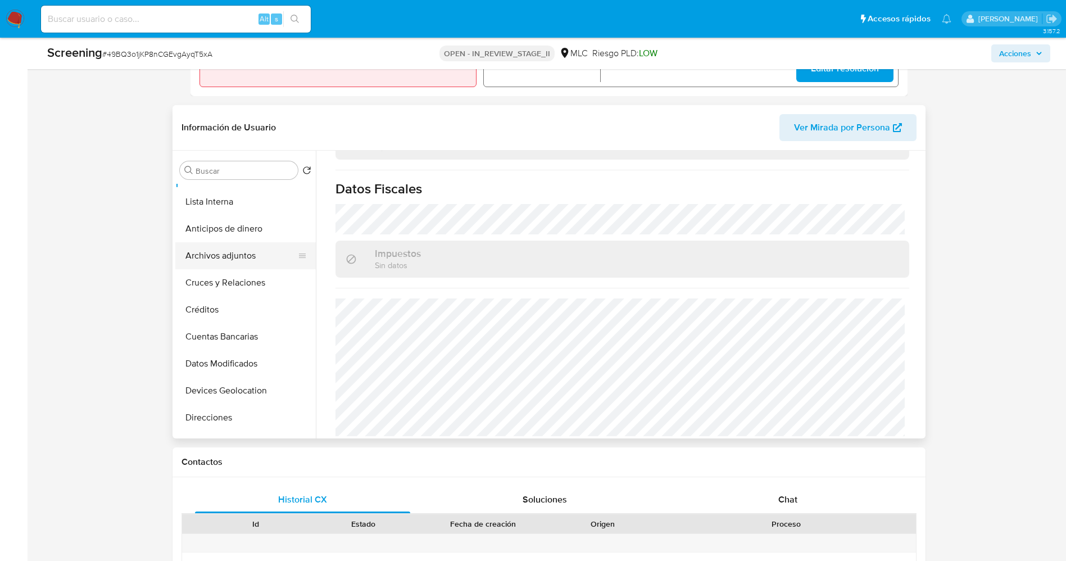
scroll to position [0, 0]
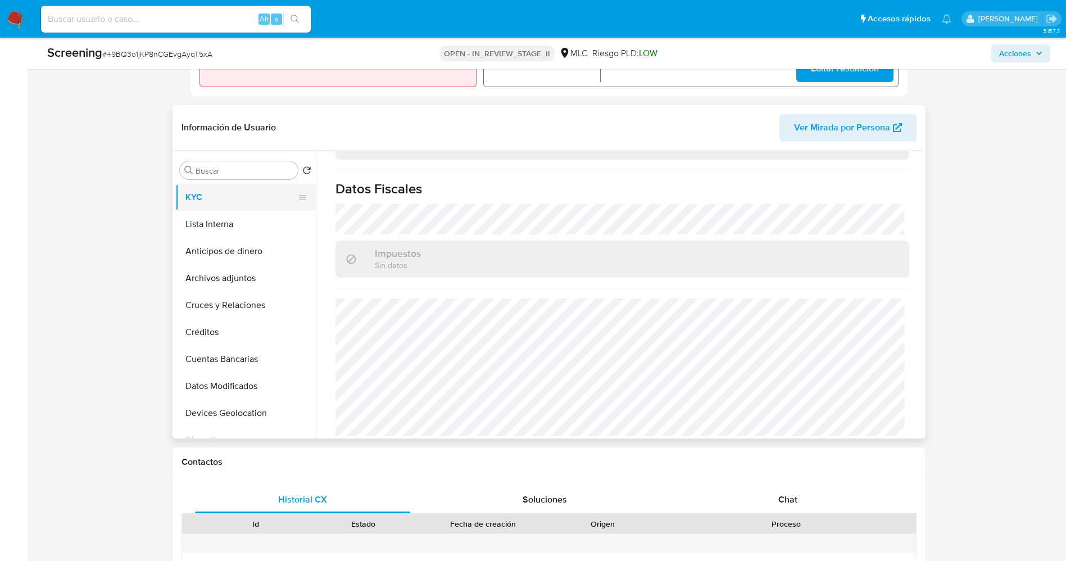
click at [221, 202] on button "KYC" at bounding box center [240, 197] width 131 height 27
click at [226, 225] on button "Lista Interna" at bounding box center [240, 224] width 131 height 27
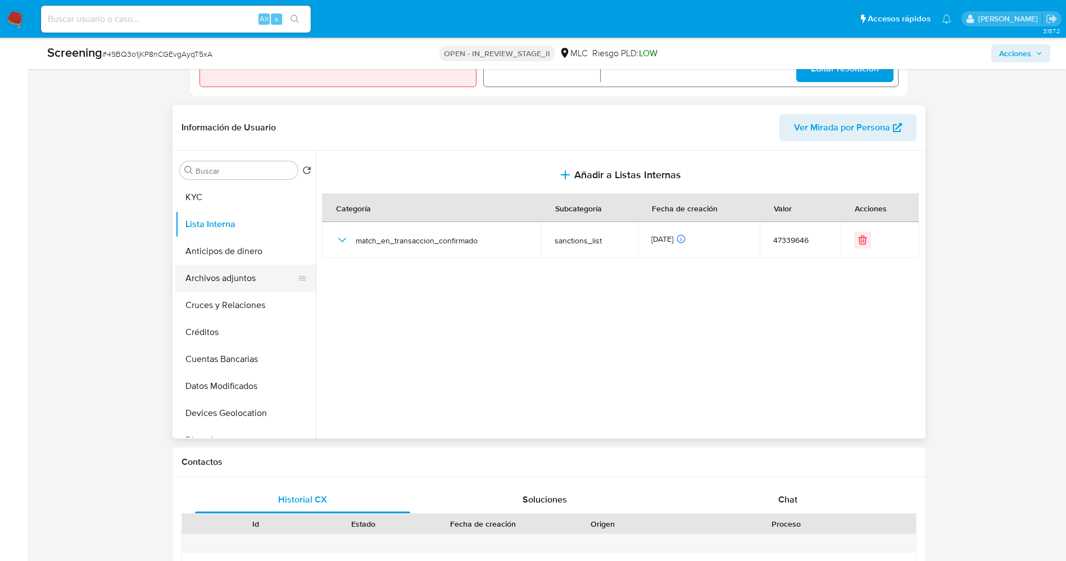
click at [237, 277] on button "Archivos adjuntos" at bounding box center [240, 278] width 131 height 27
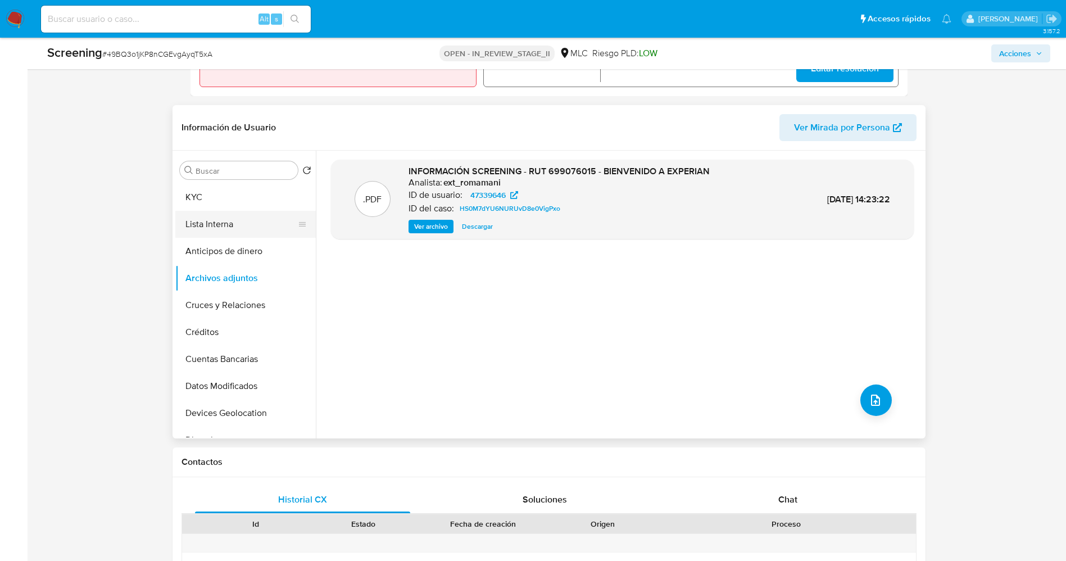
click at [238, 221] on button "Lista Interna" at bounding box center [240, 224] width 131 height 27
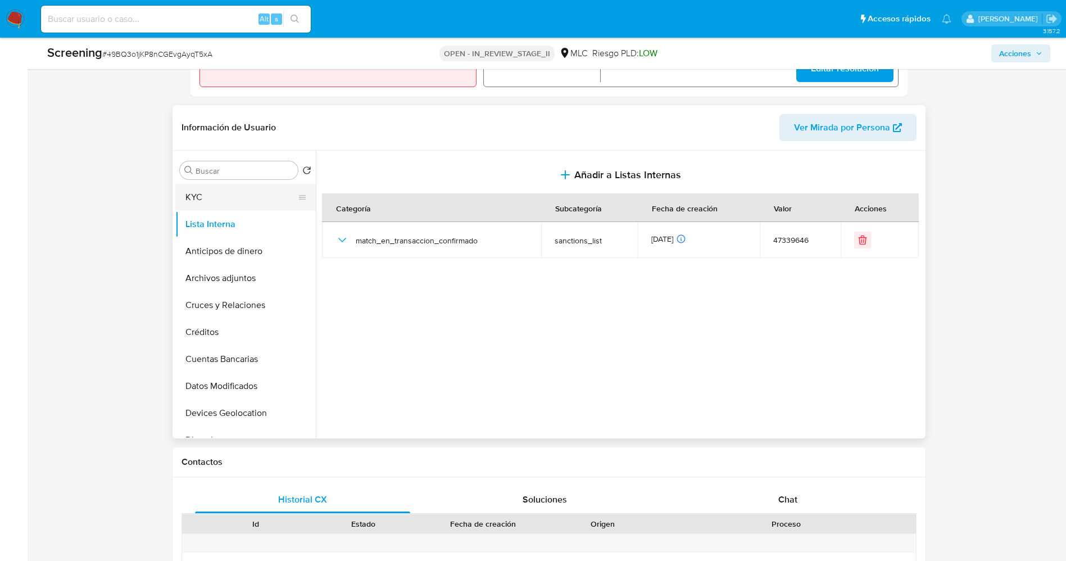
click at [229, 189] on button "KYC" at bounding box center [240, 197] width 131 height 27
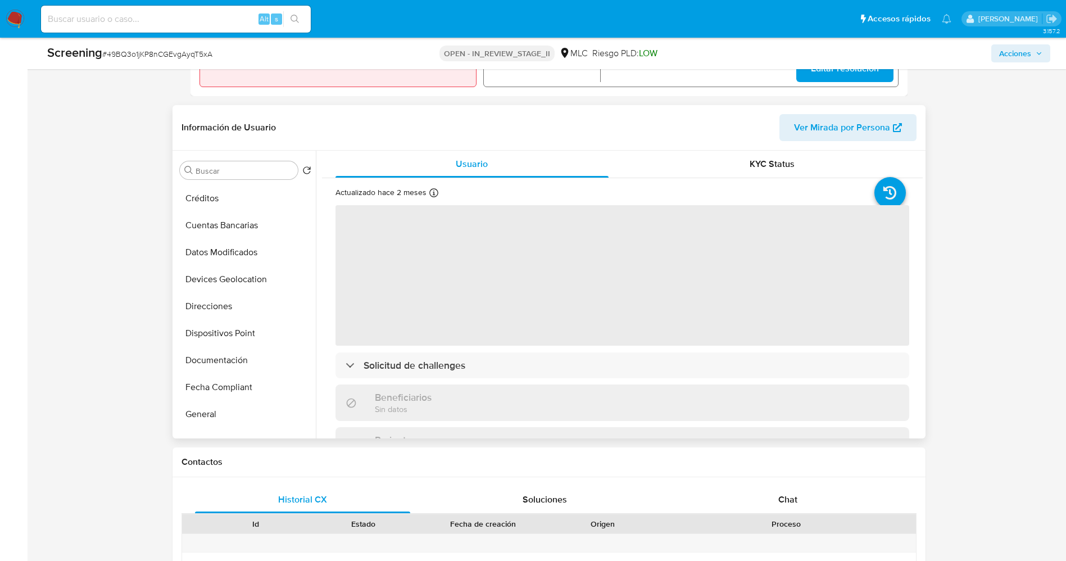
scroll to position [169, 0]
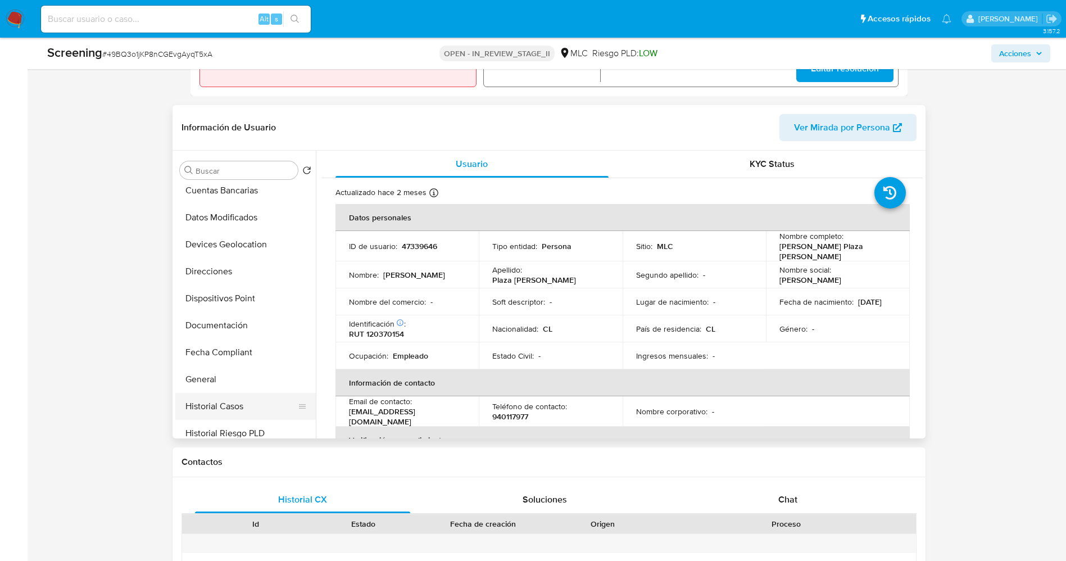
click at [211, 401] on button "Historial Casos" at bounding box center [240, 406] width 131 height 27
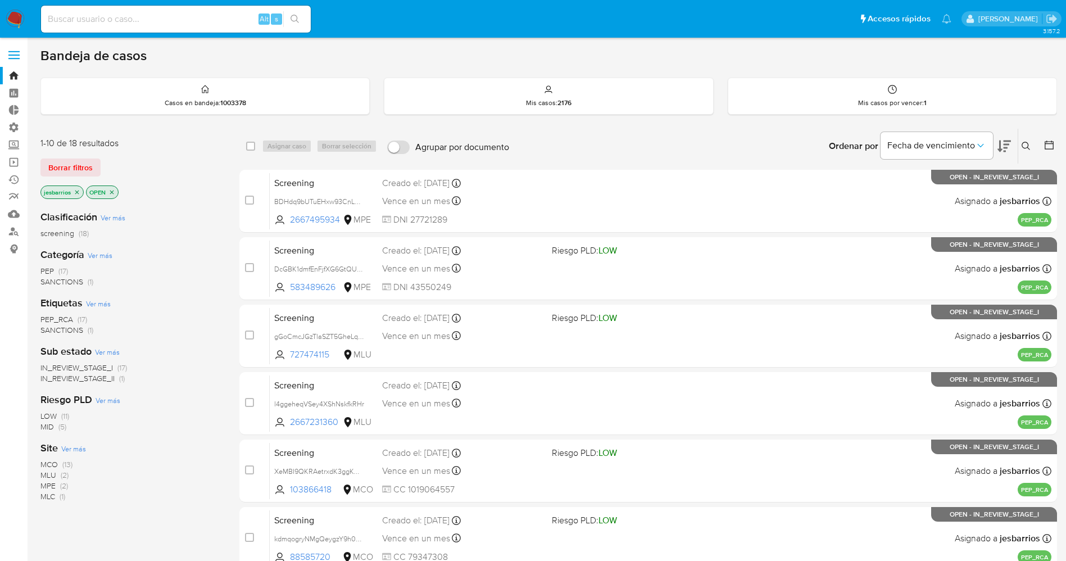
click at [17, 15] on img at bounding box center [15, 19] width 19 height 19
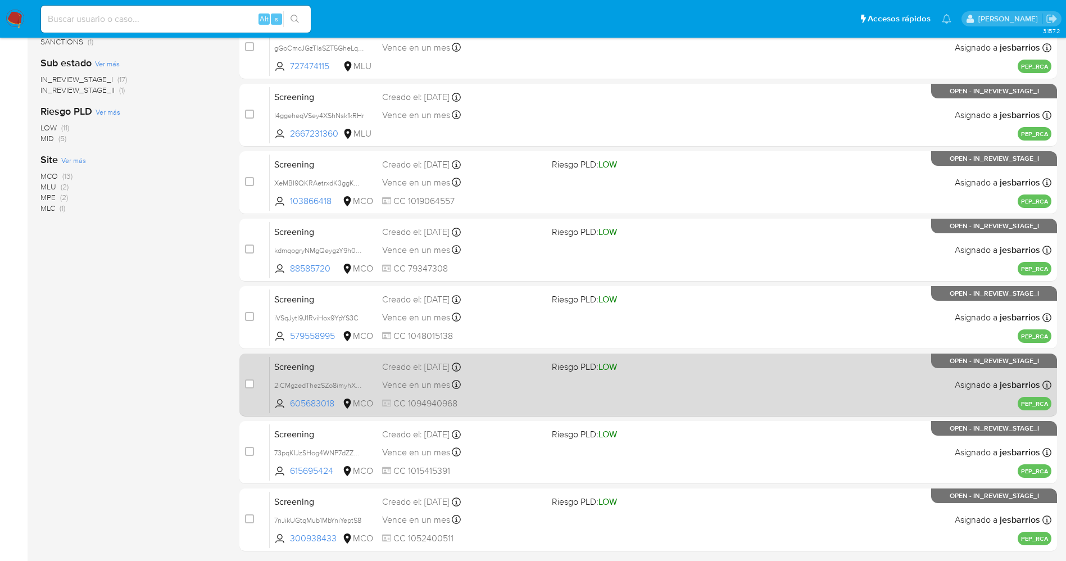
scroll to position [326, 0]
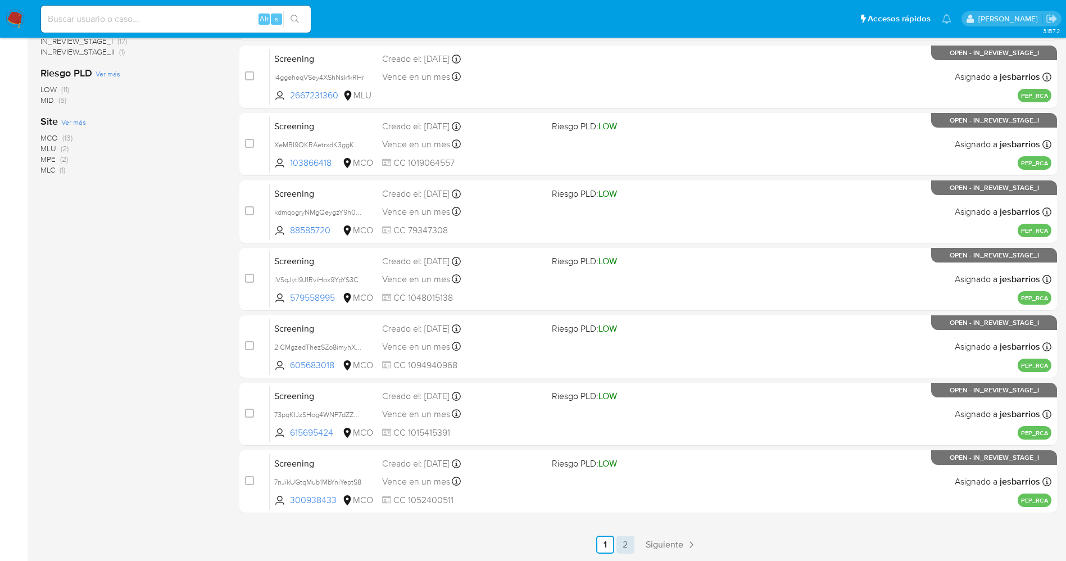
click at [626, 548] on link "2" at bounding box center [625, 544] width 18 height 18
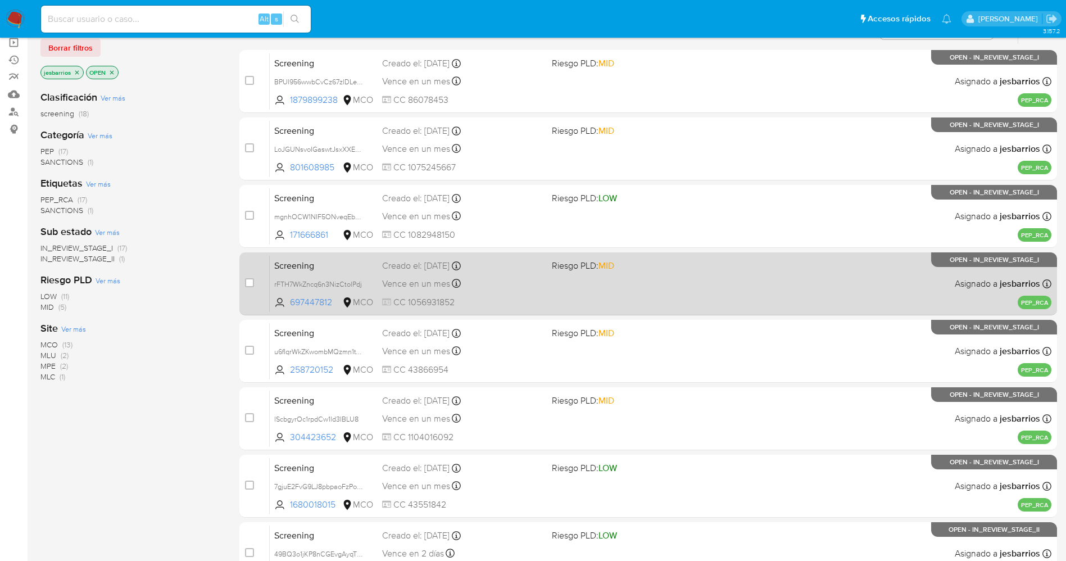
scroll to position [192, 0]
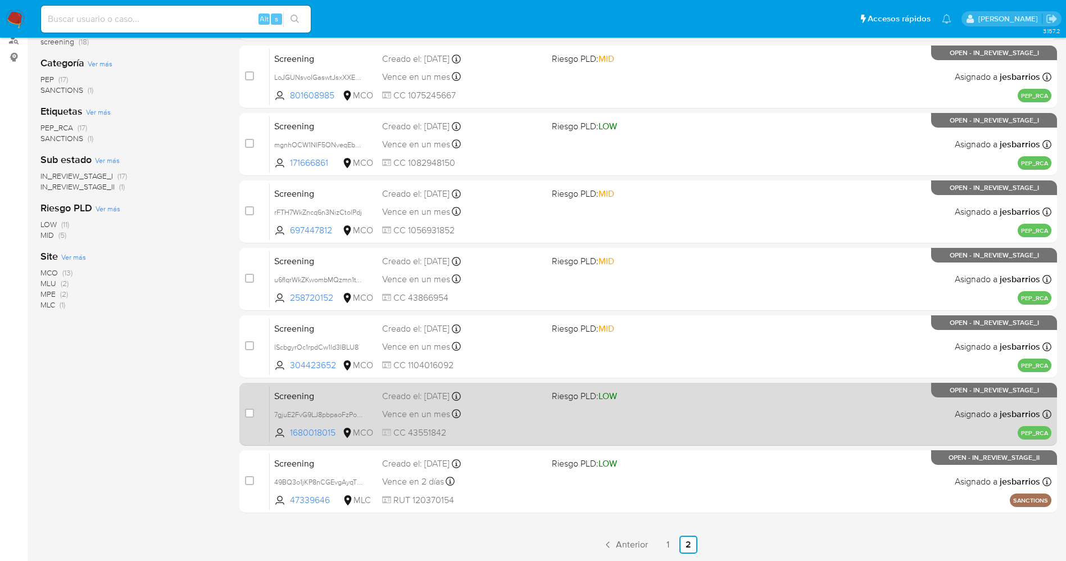
click at [520, 415] on div "Vence en un mes Vence el 02/10/2025 07:06:26" at bounding box center [462, 413] width 161 height 15
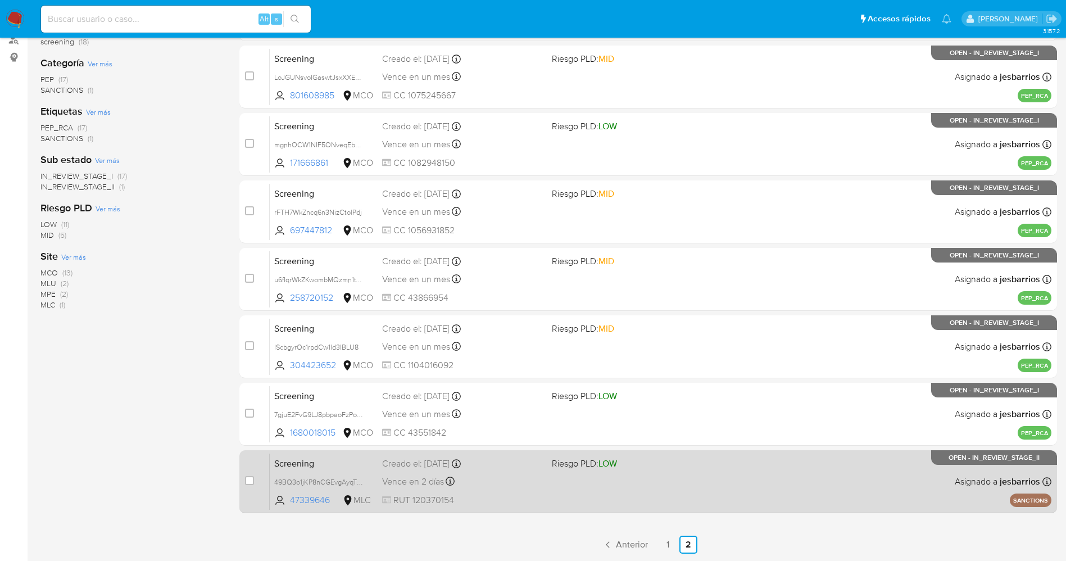
click at [508, 494] on span "RUT 120370154" at bounding box center [462, 500] width 161 height 12
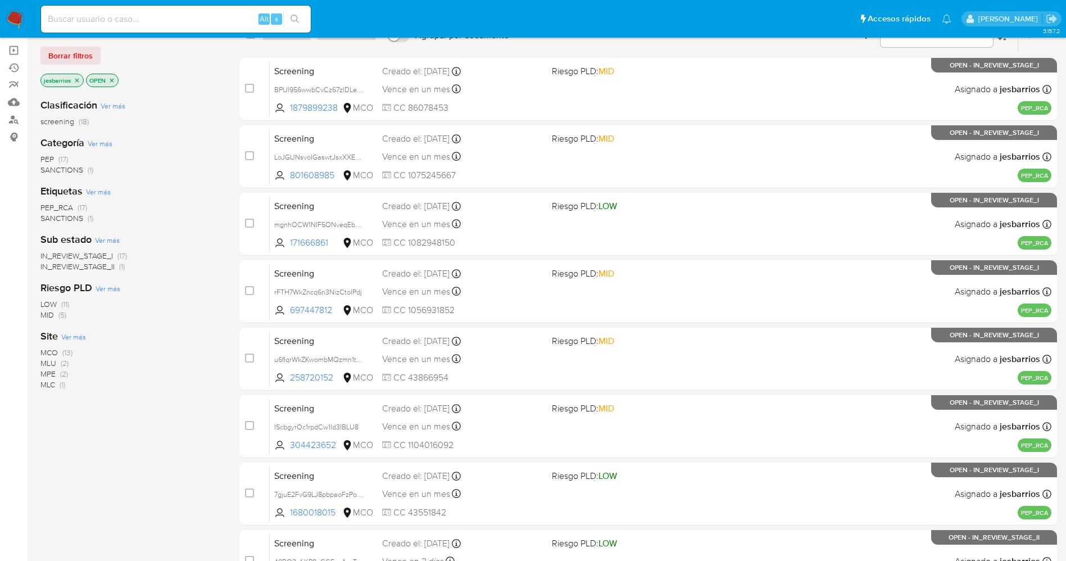
scroll to position [0, 0]
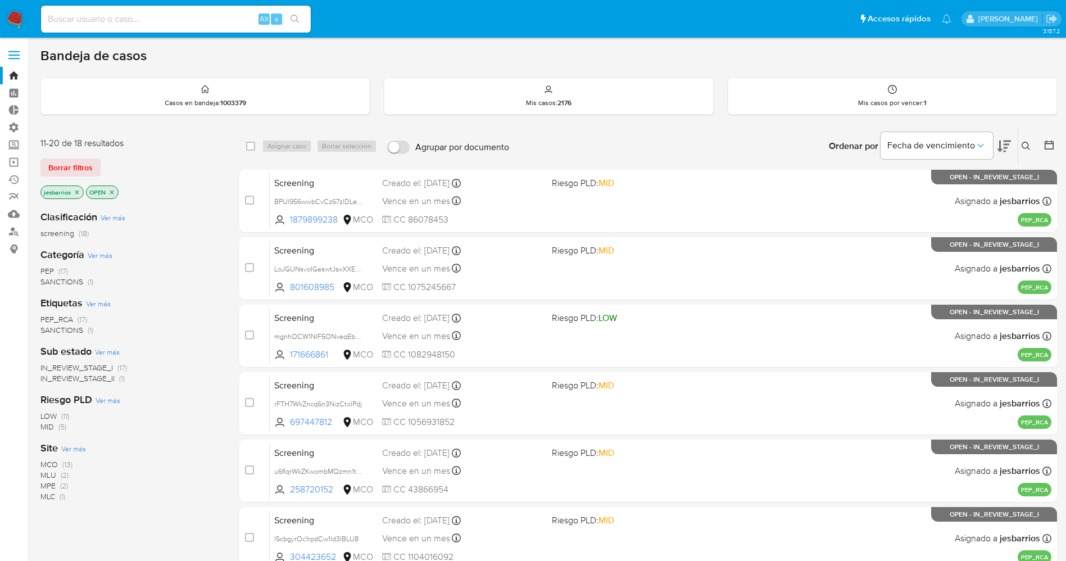
click at [113, 191] on icon "close-filter" at bounding box center [111, 192] width 7 height 7
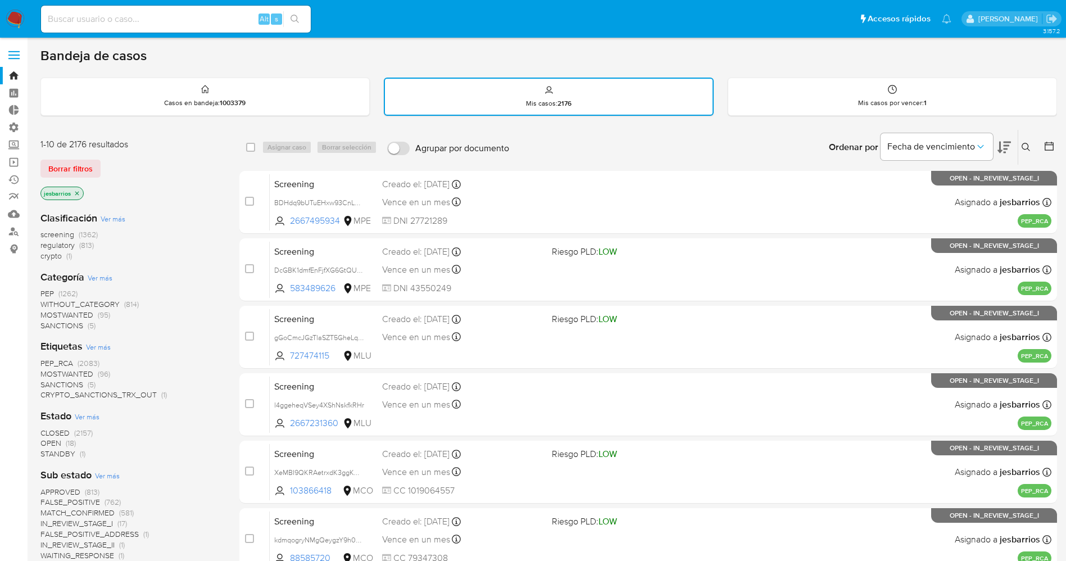
scroll to position [84, 0]
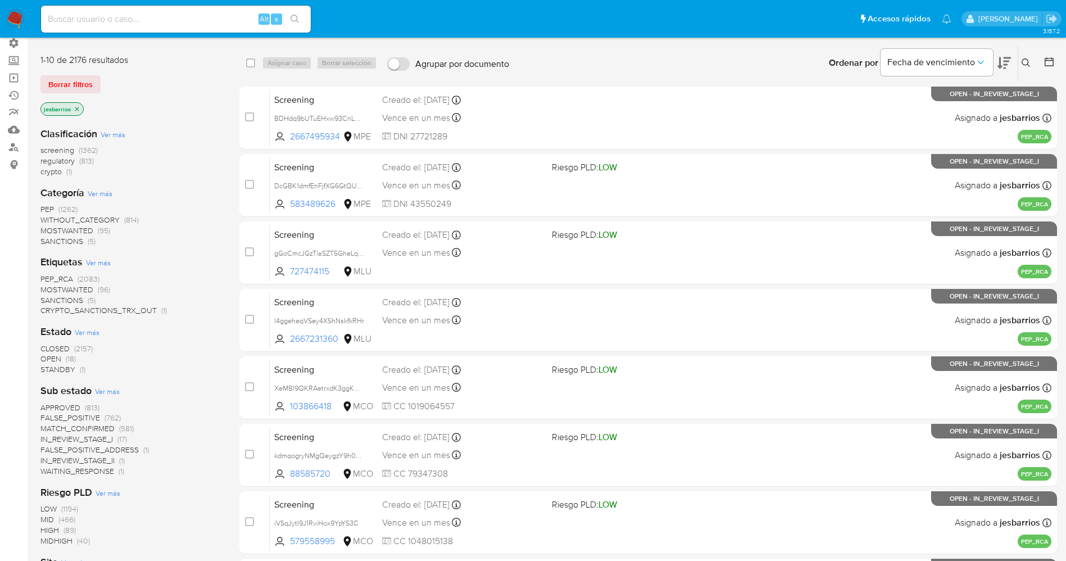
click at [58, 369] on span "STANDBY" at bounding box center [57, 368] width 35 height 11
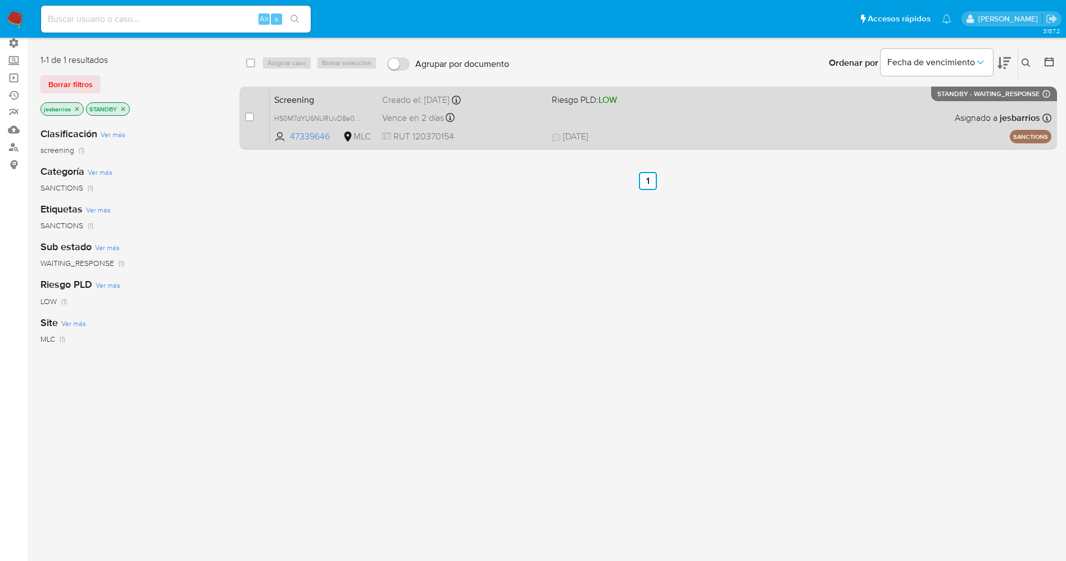
click at [658, 134] on span "03/09/2025 03/09/2025 16:11" at bounding box center [717, 136] width 330 height 12
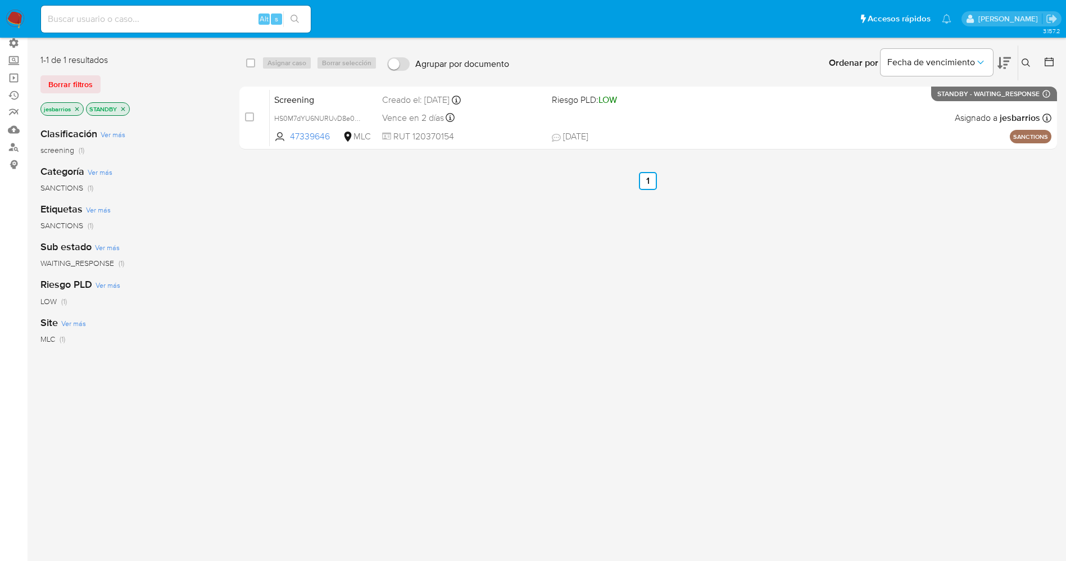
click at [16, 20] on img at bounding box center [15, 19] width 19 height 19
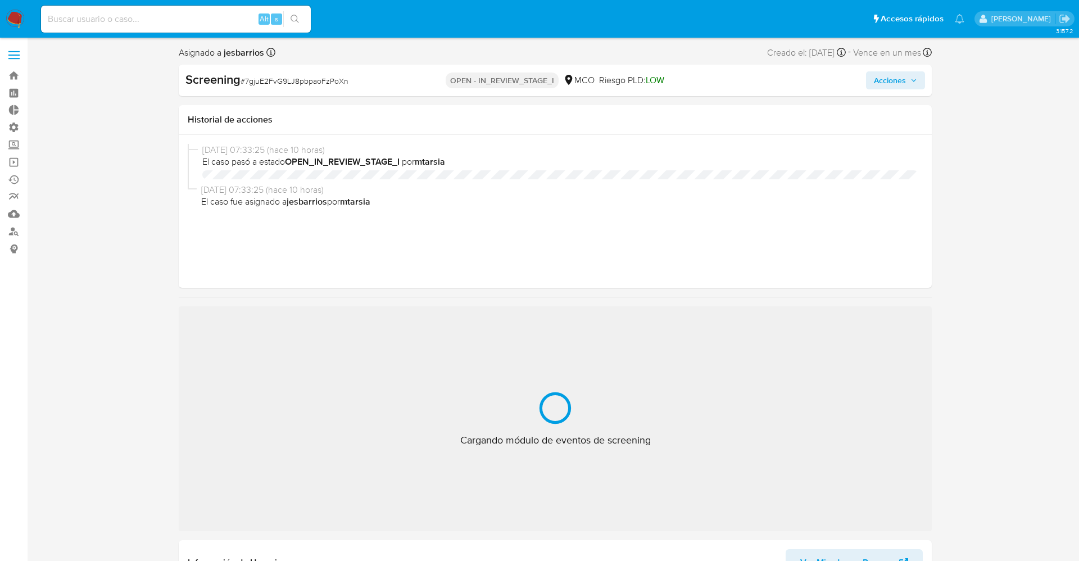
select select "10"
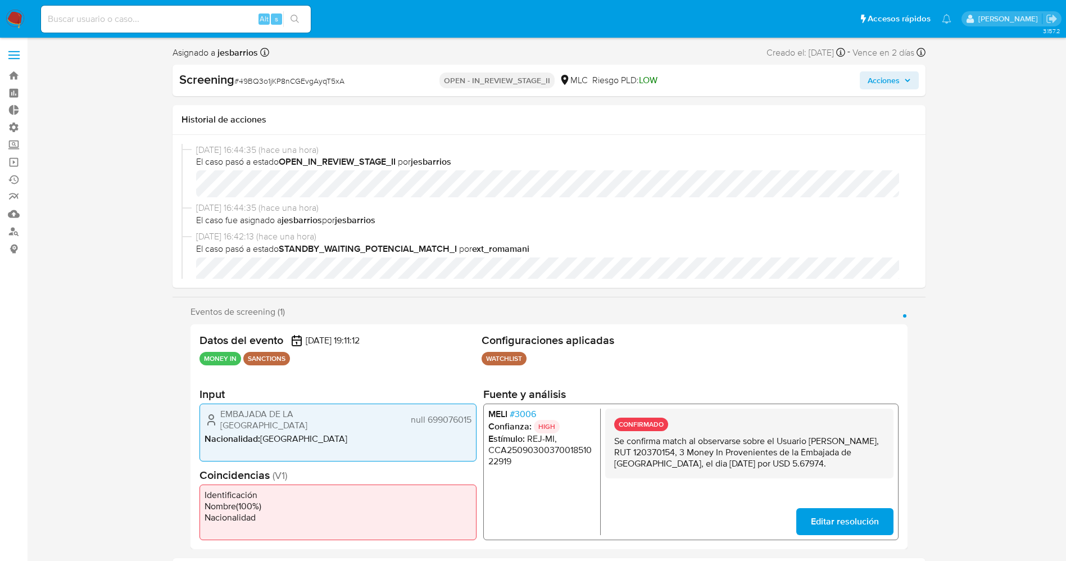
select select "10"
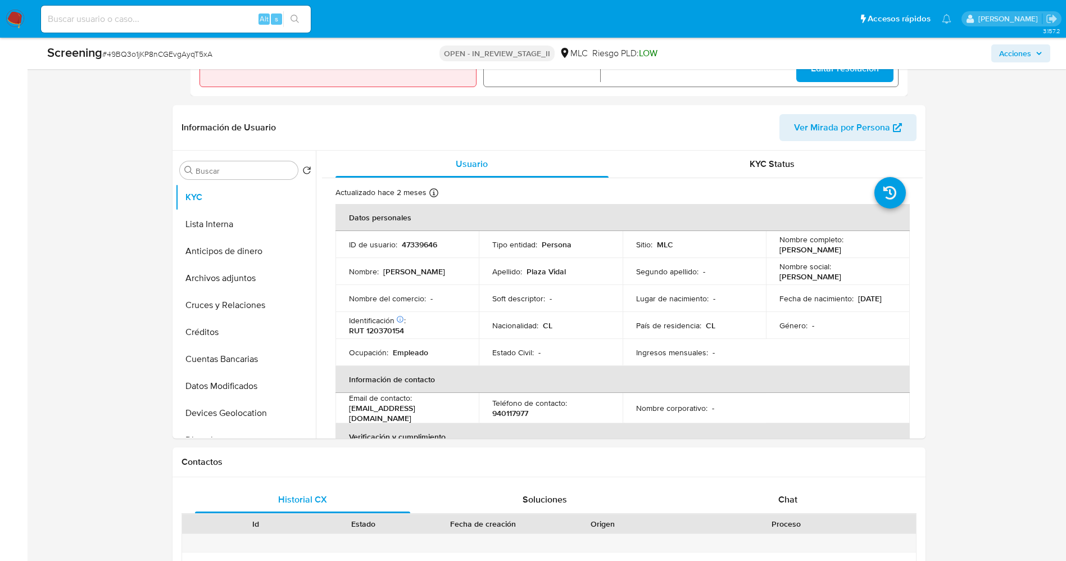
scroll to position [506, 0]
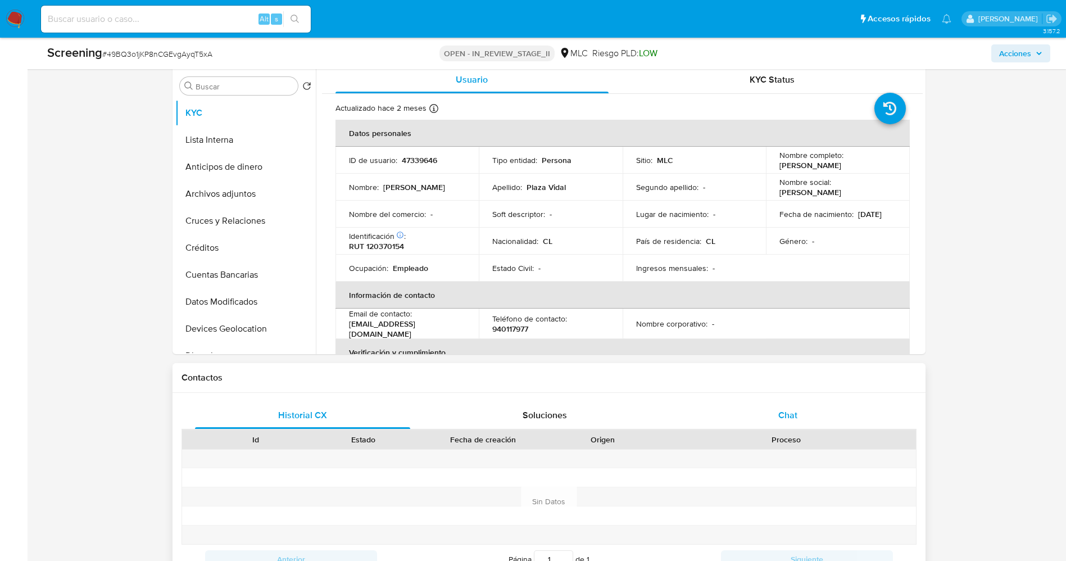
click at [798, 407] on div "Chat" at bounding box center [788, 415] width 216 height 27
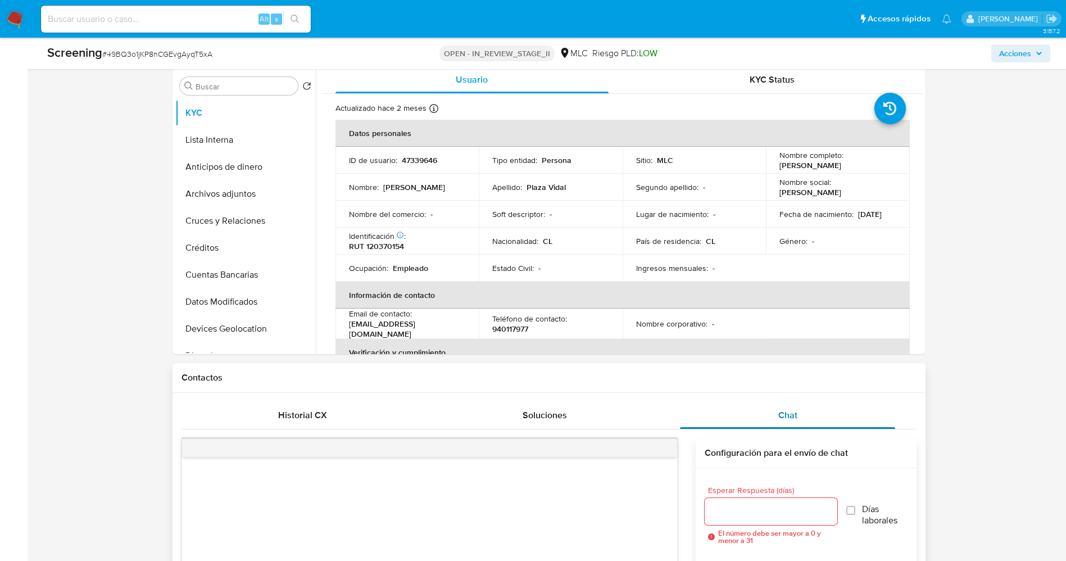
scroll to position [843, 0]
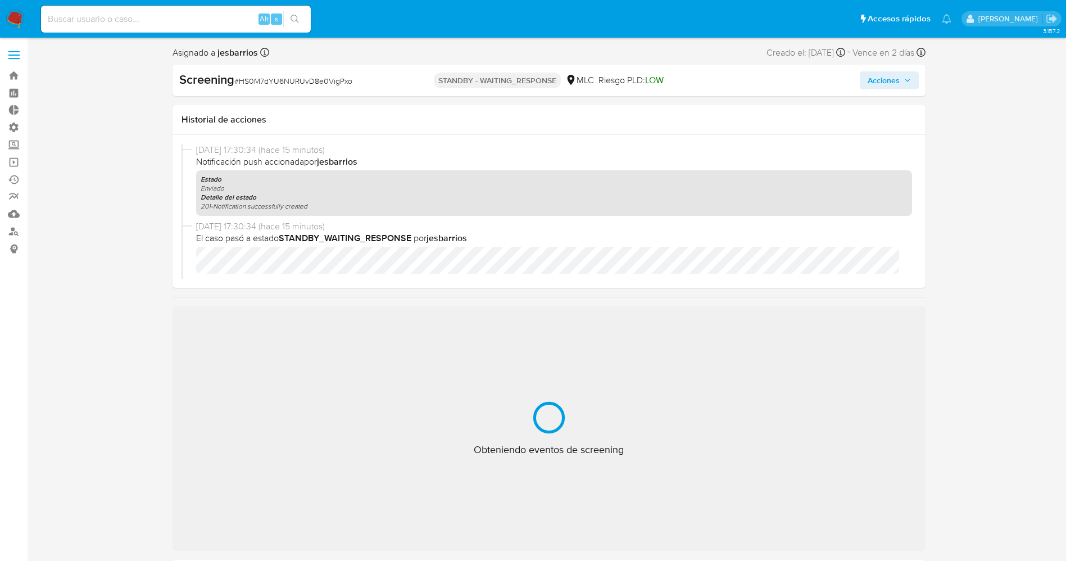
select select "10"
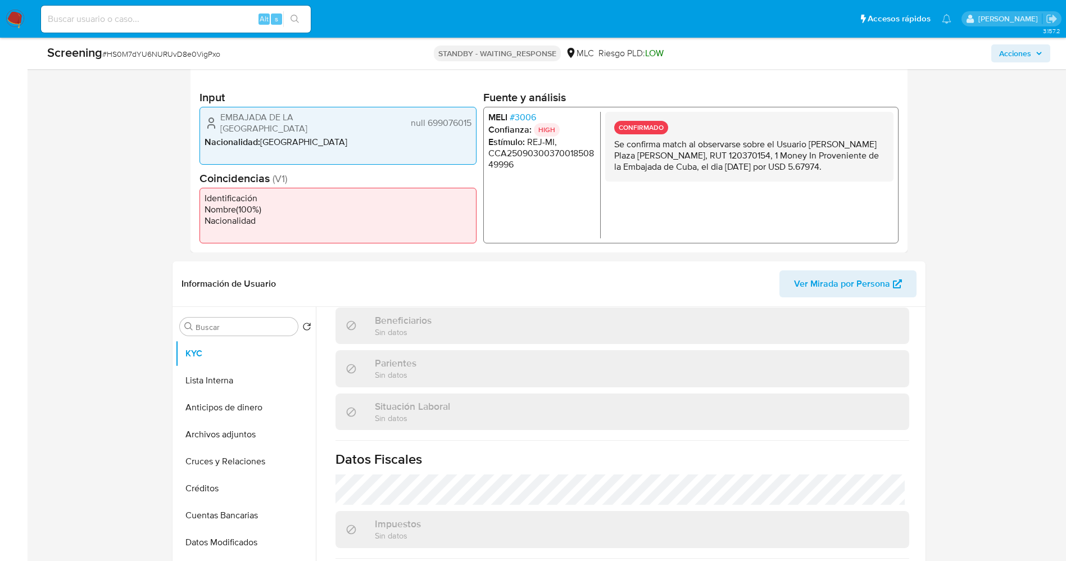
scroll to position [506, 0]
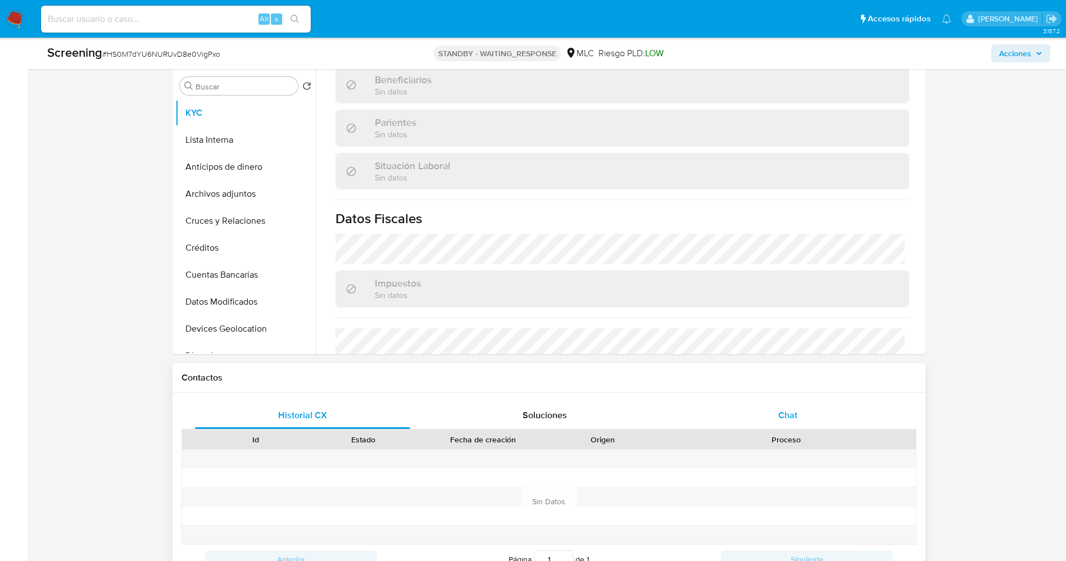
click at [791, 416] on span "Chat" at bounding box center [787, 414] width 19 height 13
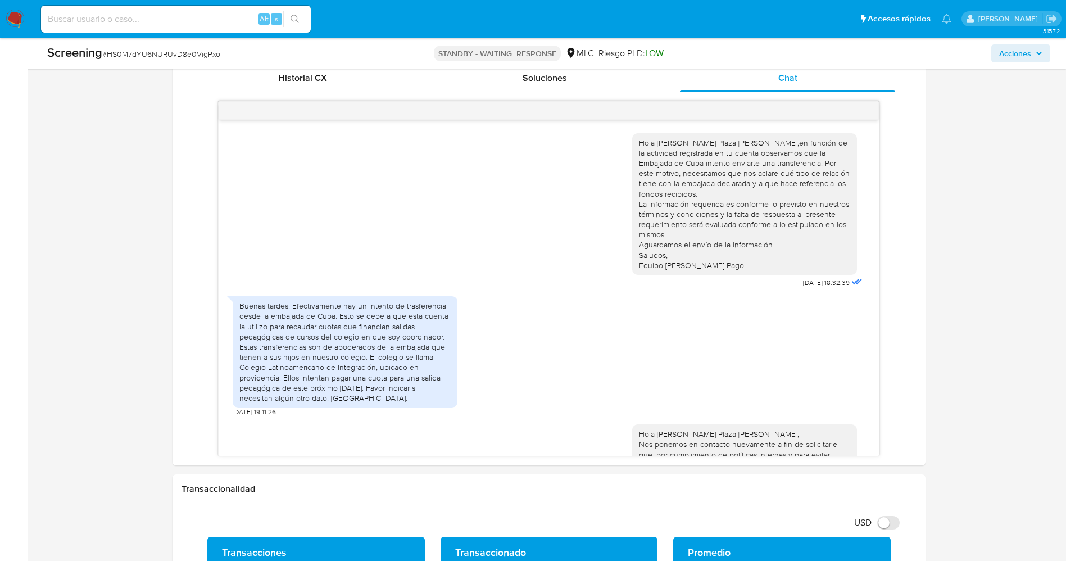
scroll to position [112, 0]
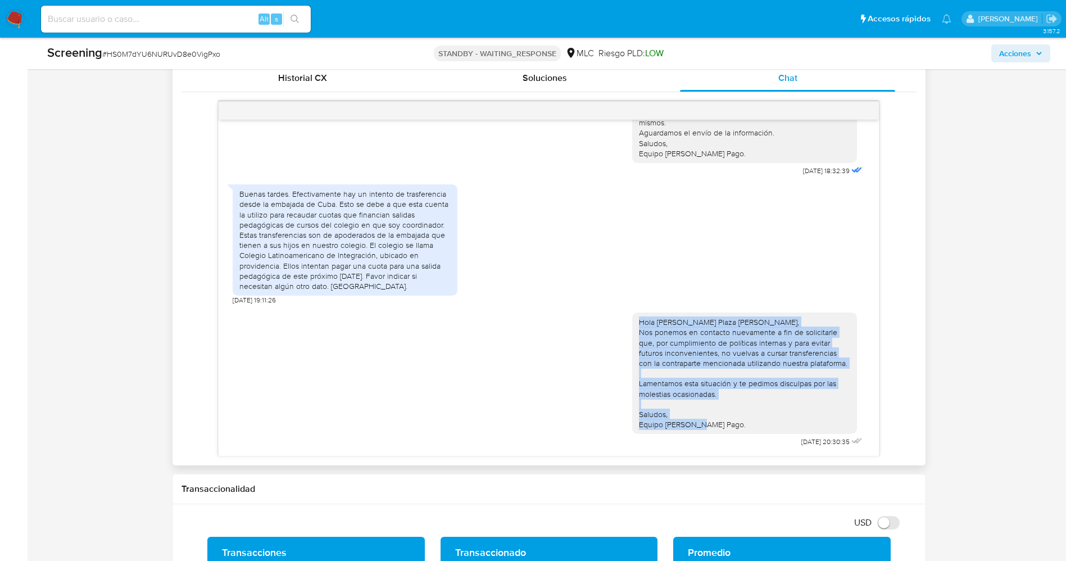
drag, startPoint x: 626, startPoint y: 322, endPoint x: 713, endPoint y: 429, distance: 138.2
click at [713, 429] on div "Hola Rodolfo Enrique Plaza Vidal, Nos ponemos en contacto nuevamente a fin de s…" at bounding box center [744, 372] width 225 height 121
copy div "Hola Rodolfo Enrique Plaza Vidal, Nos ponemos en contacto nuevamente a fin de s…"
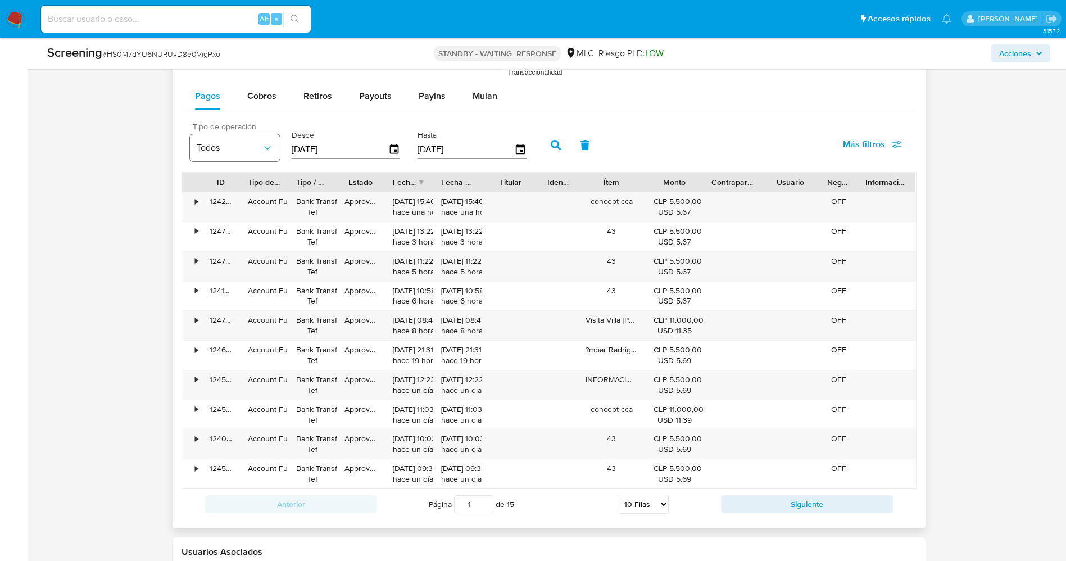
scroll to position [1685, 0]
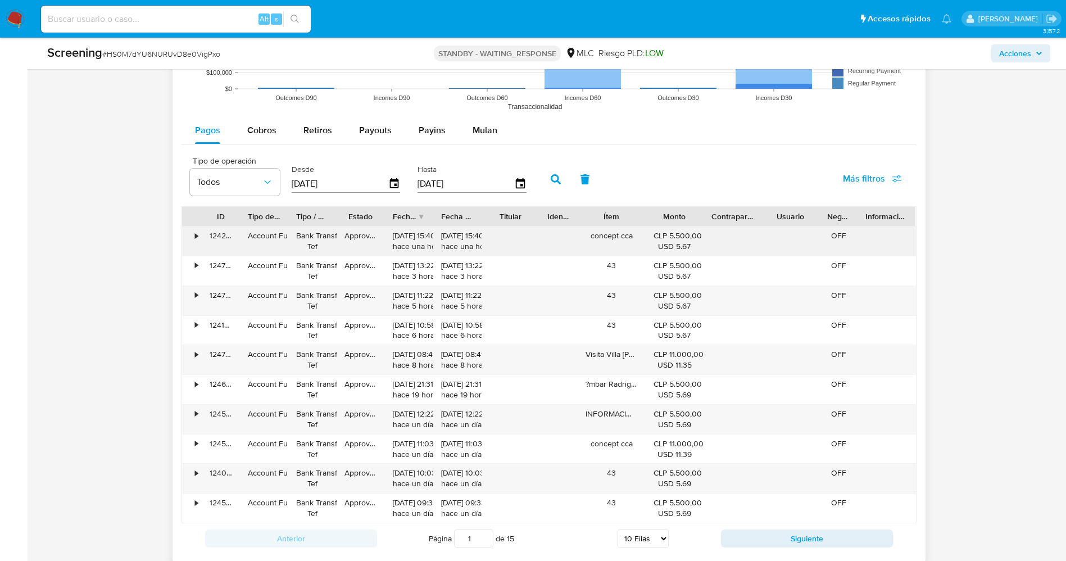
click at [200, 232] on div "•" at bounding box center [192, 240] width 20 height 29
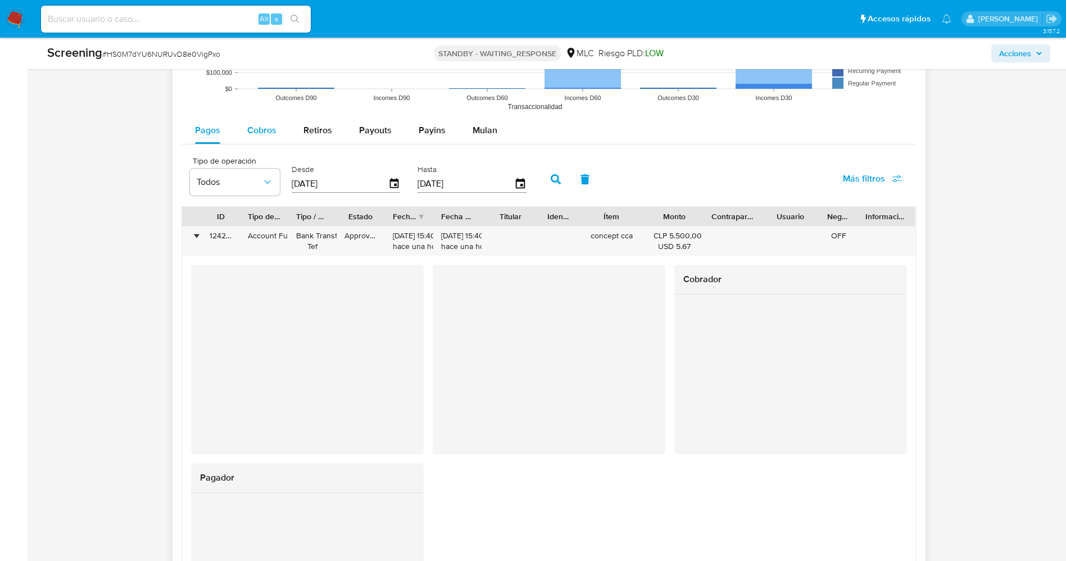
click at [263, 136] on span "Cobros" at bounding box center [261, 130] width 29 height 13
select select "10"
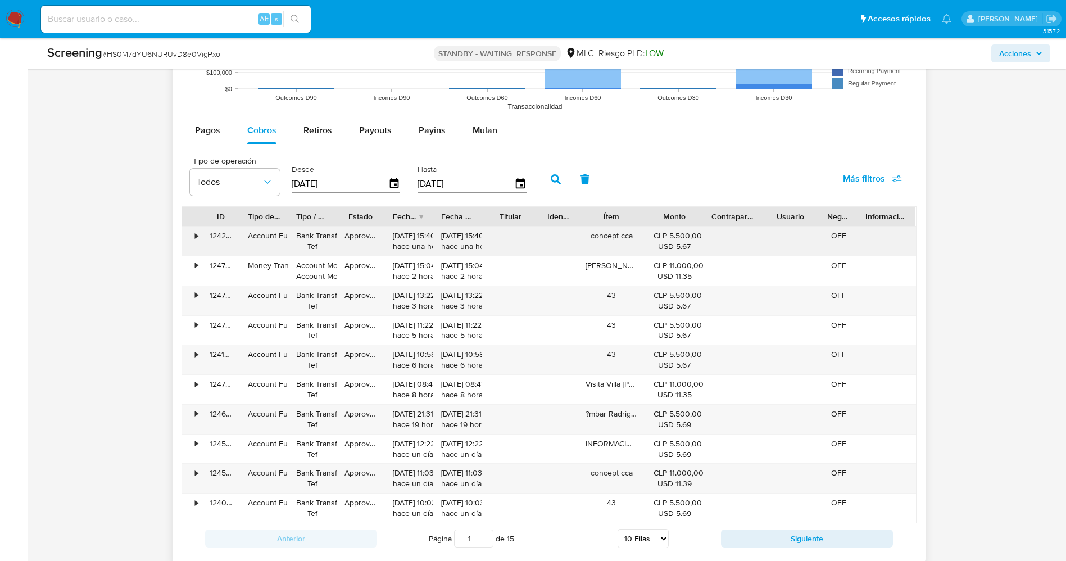
click at [195, 237] on div "•" at bounding box center [196, 235] width 3 height 11
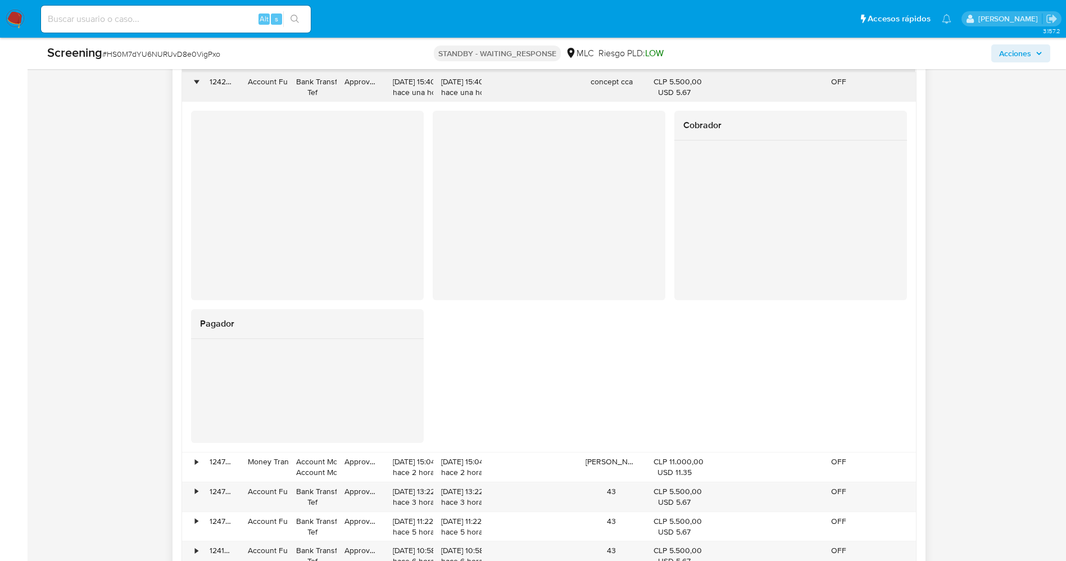
scroll to position [1770, 0]
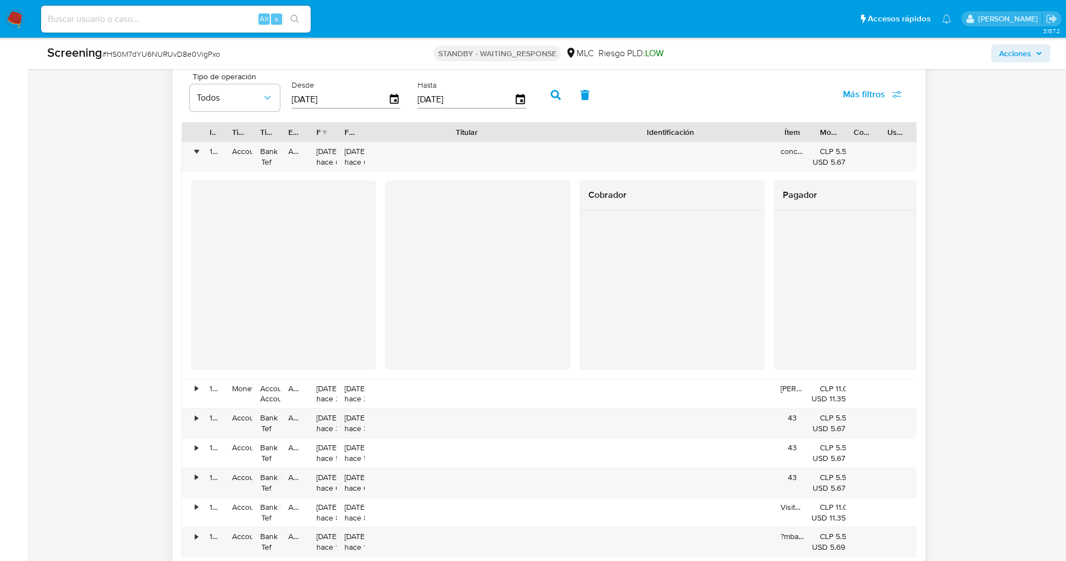
drag, startPoint x: 532, startPoint y: 134, endPoint x: 678, endPoint y: 134, distance: 146.1
click at [678, 134] on div "ID Tipo de operación Tipo / Método Estado Fecha de creación Fecha de aprobación…" at bounding box center [575, 131] width 786 height 19
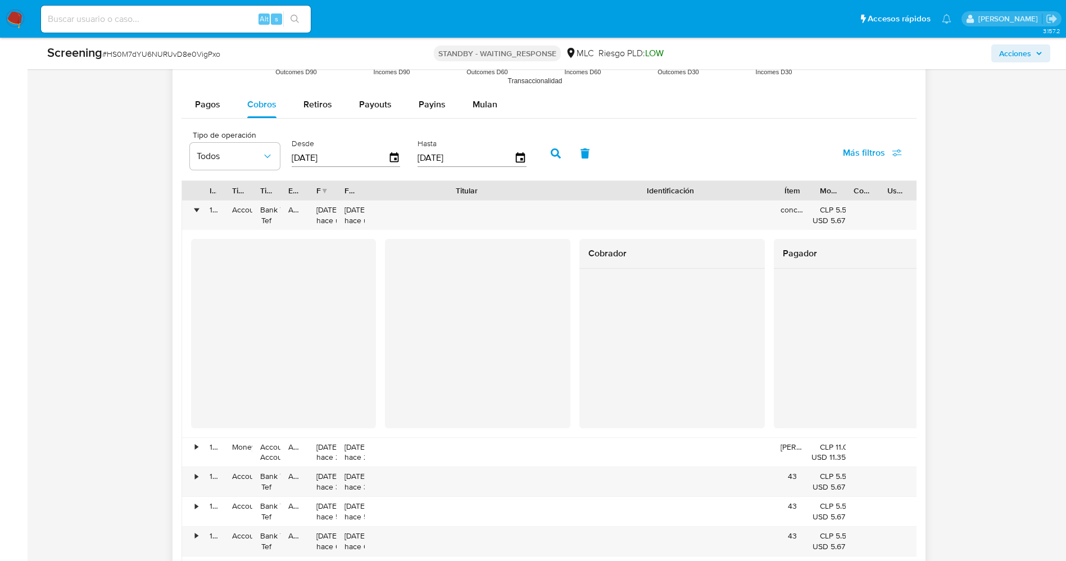
scroll to position [1685, 0]
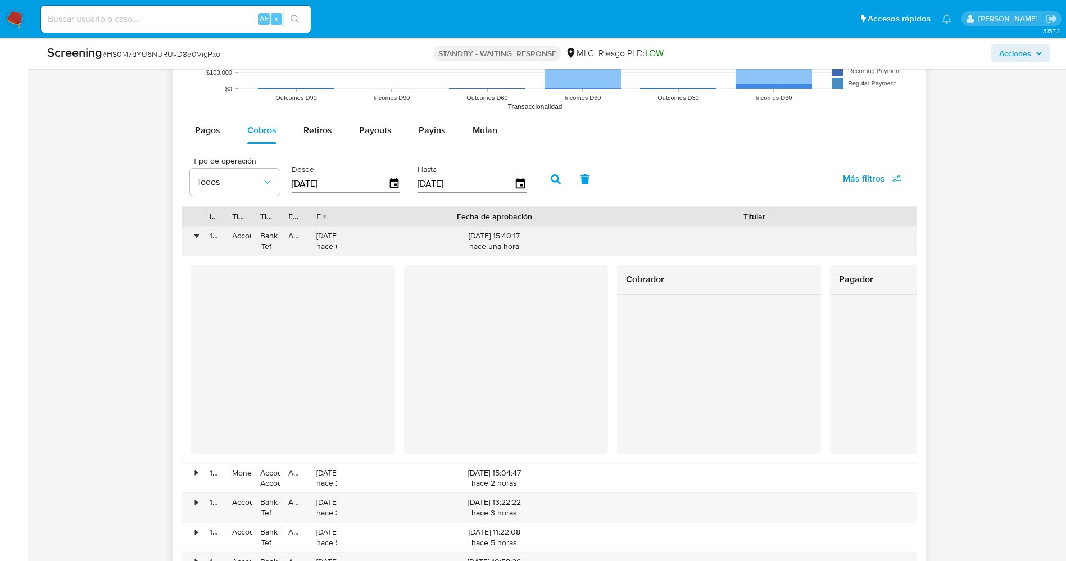
drag, startPoint x: 460, startPoint y: 219, endPoint x: 657, endPoint y: 226, distance: 196.8
click at [662, 224] on div at bounding box center [652, 216] width 20 height 19
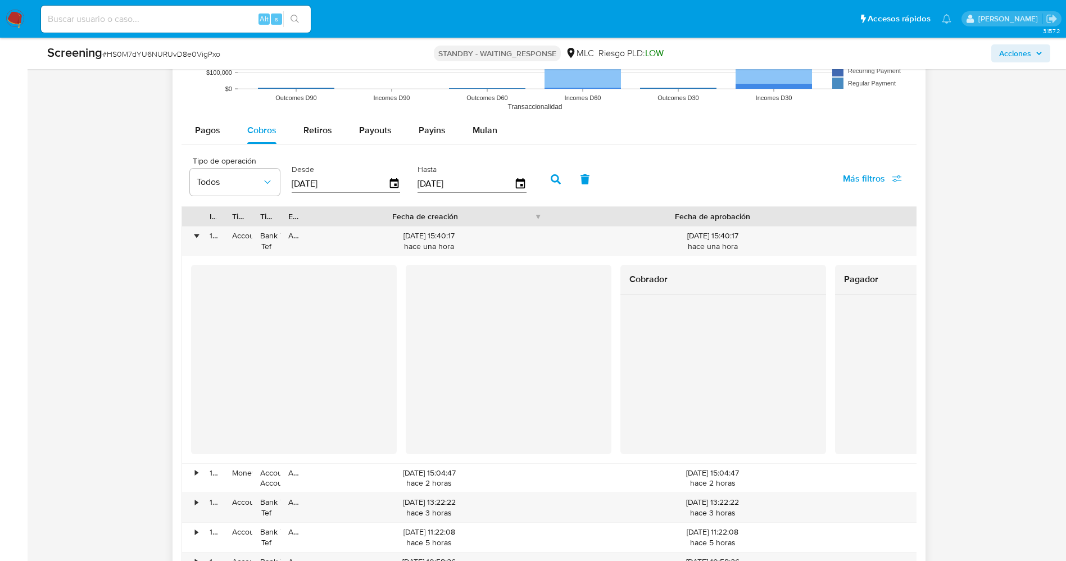
drag, startPoint x: 353, startPoint y: 220, endPoint x: 560, endPoint y: 217, distance: 206.7
click at [560, 216] on div at bounding box center [550, 216] width 20 height 19
drag, startPoint x: 319, startPoint y: 208, endPoint x: 415, endPoint y: 211, distance: 96.1
click at [432, 207] on div "Fecha de creación" at bounding box center [434, 216] width 253 height 19
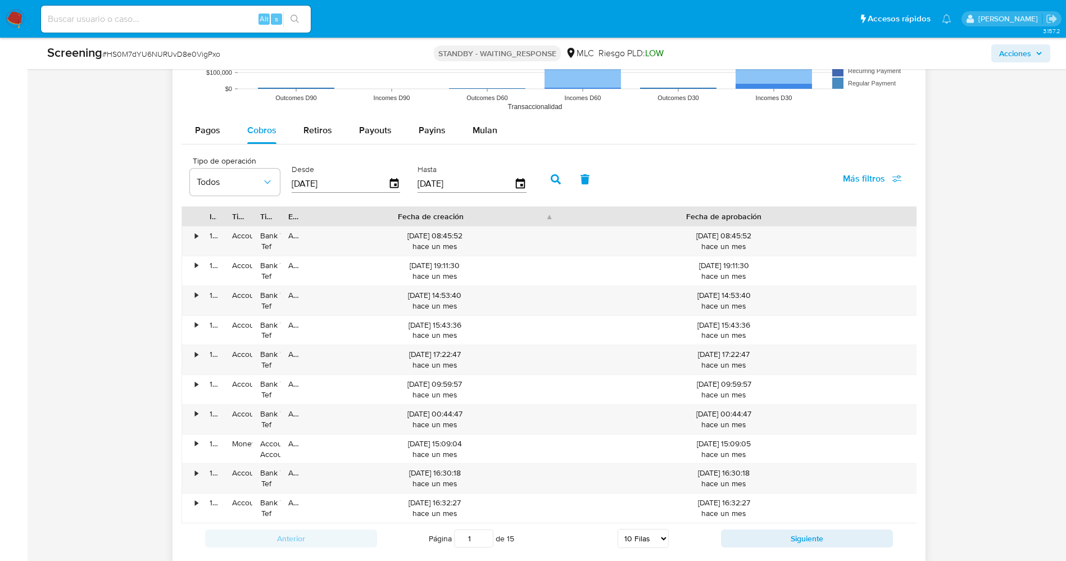
drag, startPoint x: 319, startPoint y: 217, endPoint x: 466, endPoint y: 217, distance: 147.7
click at [466, 217] on div "Fecha de creación" at bounding box center [430, 216] width 229 height 11
click at [324, 137] on div "Retiros" at bounding box center [317, 130] width 29 height 27
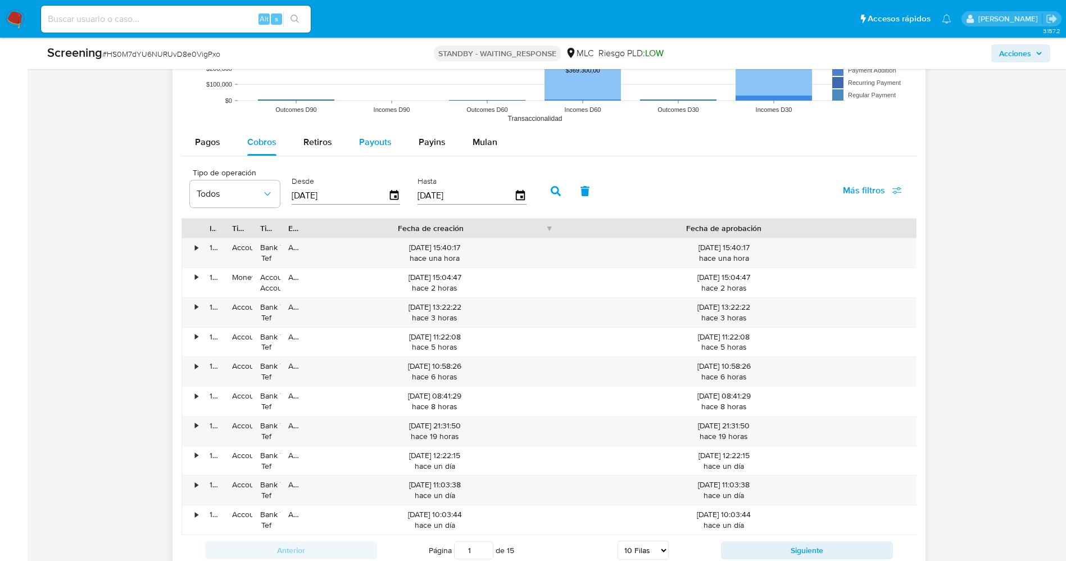
select select "10"
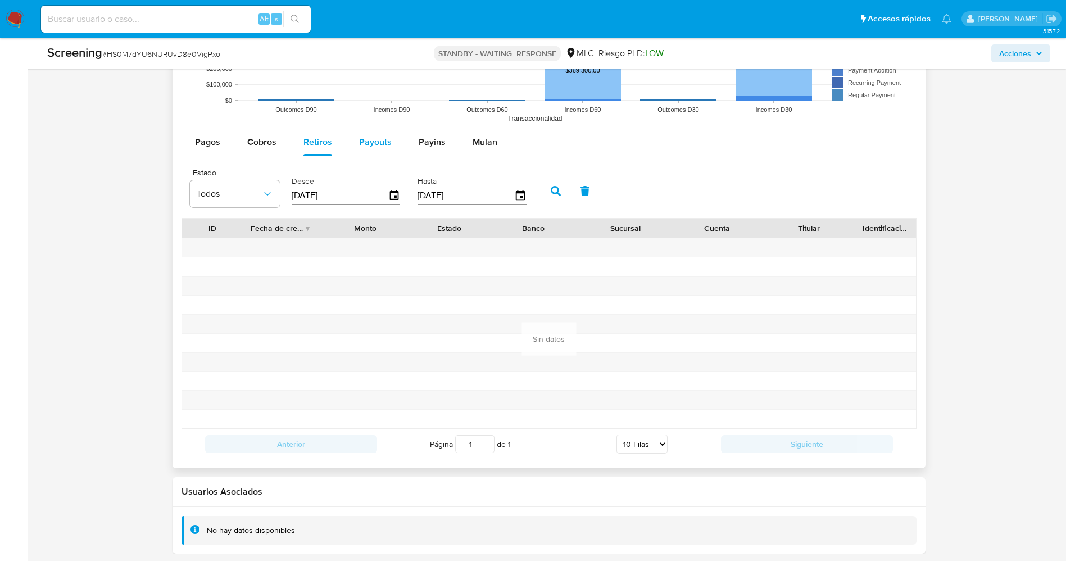
click at [384, 135] on span "Payouts" at bounding box center [375, 141] width 33 height 13
select select "10"
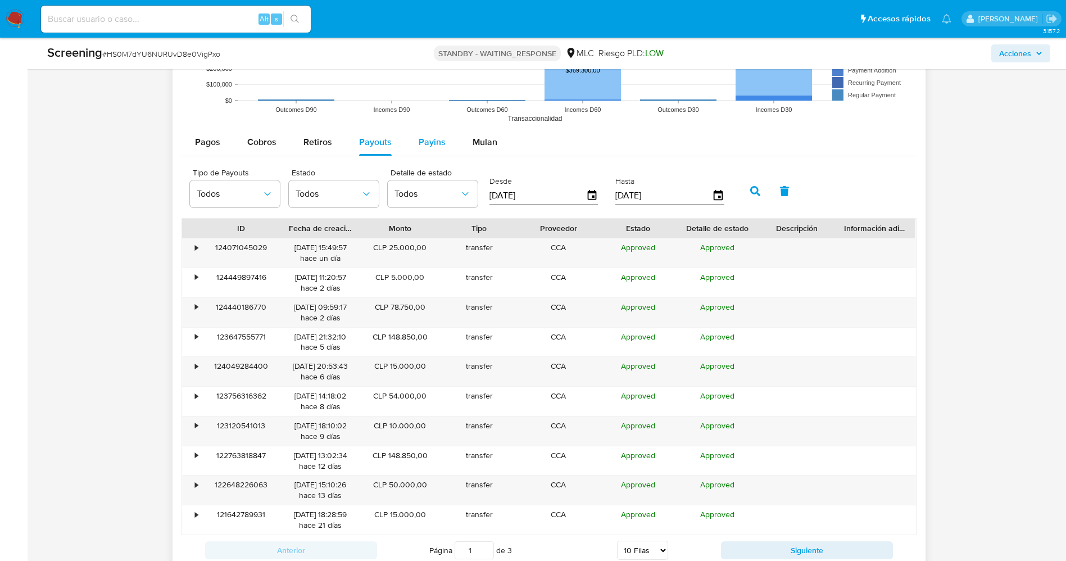
click at [434, 147] on span "Payins" at bounding box center [432, 141] width 27 height 13
select select "10"
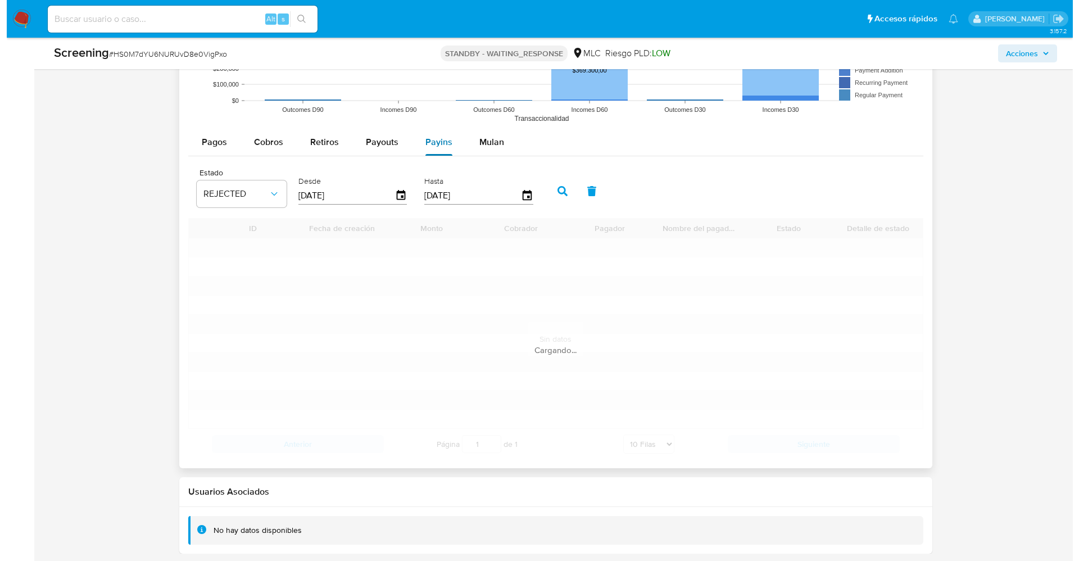
scroll to position [1572, 0]
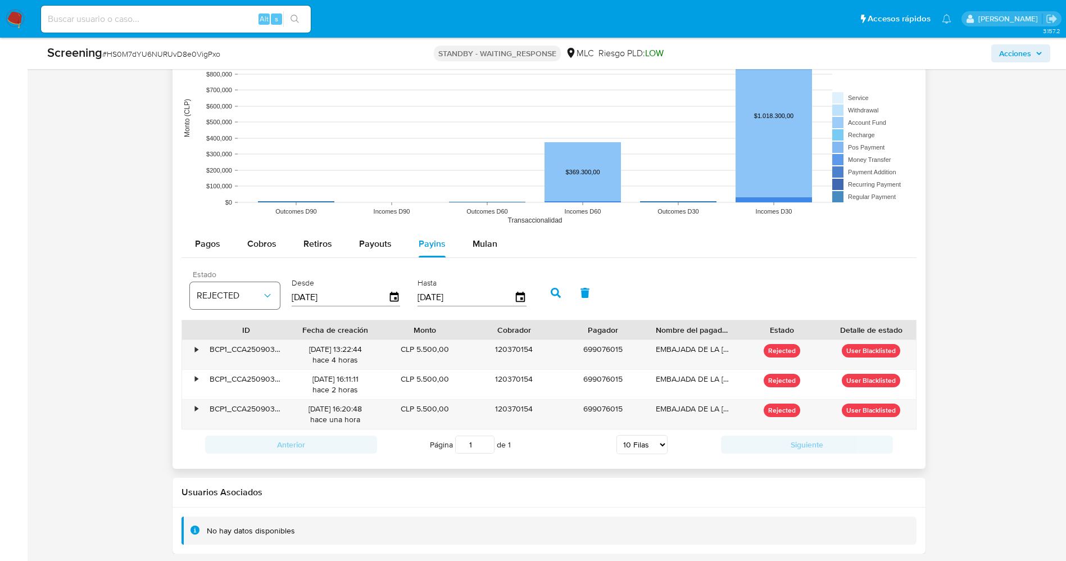
click at [267, 292] on icon "button" at bounding box center [267, 295] width 11 height 11
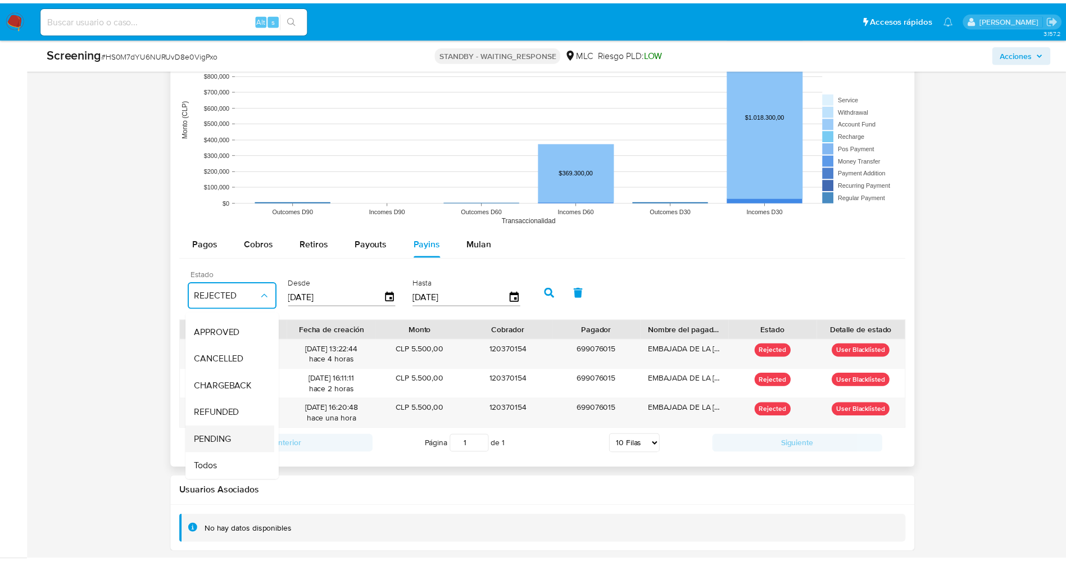
scroll to position [87, 0]
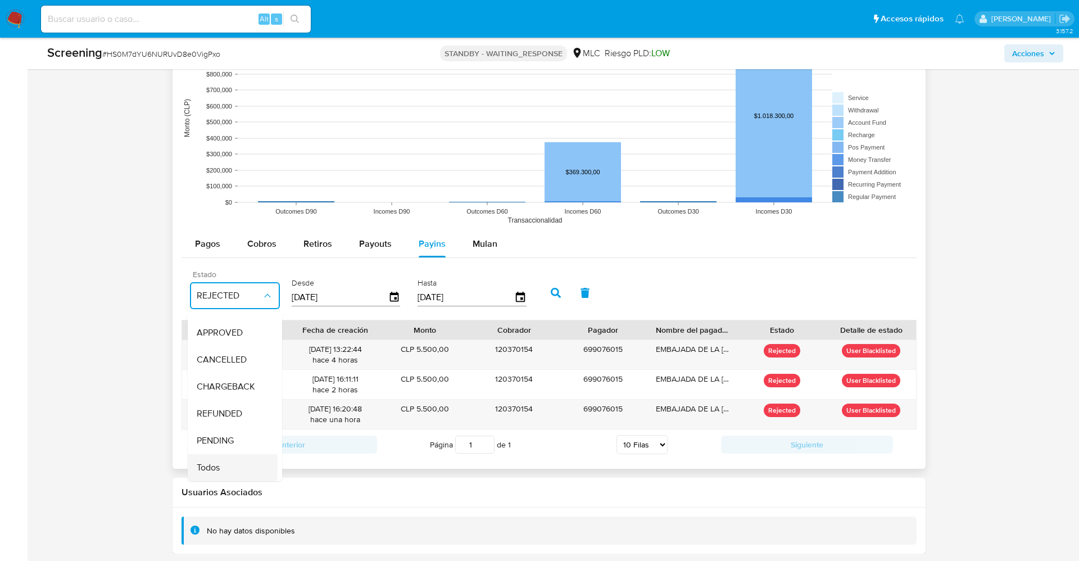
click at [233, 454] on div "Todos" at bounding box center [229, 467] width 65 height 27
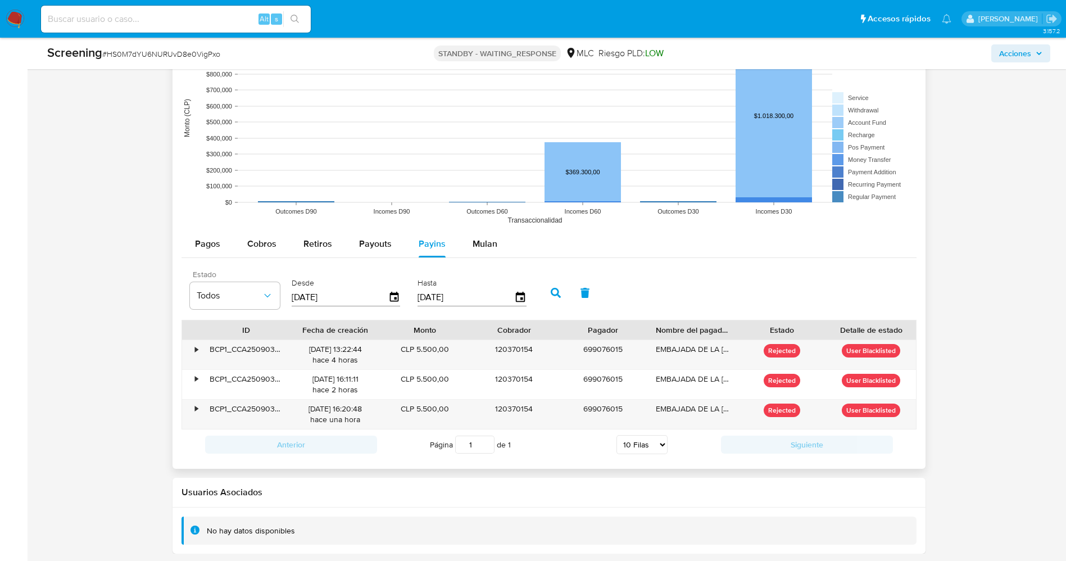
click at [672, 283] on div "Estado Todos Desde 06/06/2025 Hasta 03/09/2025" at bounding box center [548, 291] width 735 height 56
click at [557, 290] on icon "button" at bounding box center [556, 293] width 10 height 10
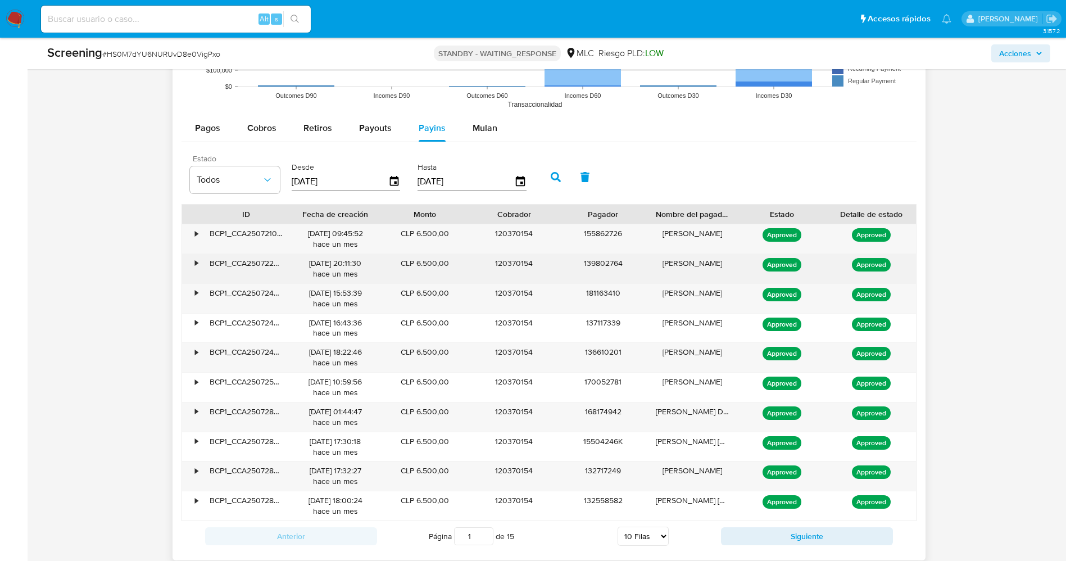
scroll to position [1780, 0]
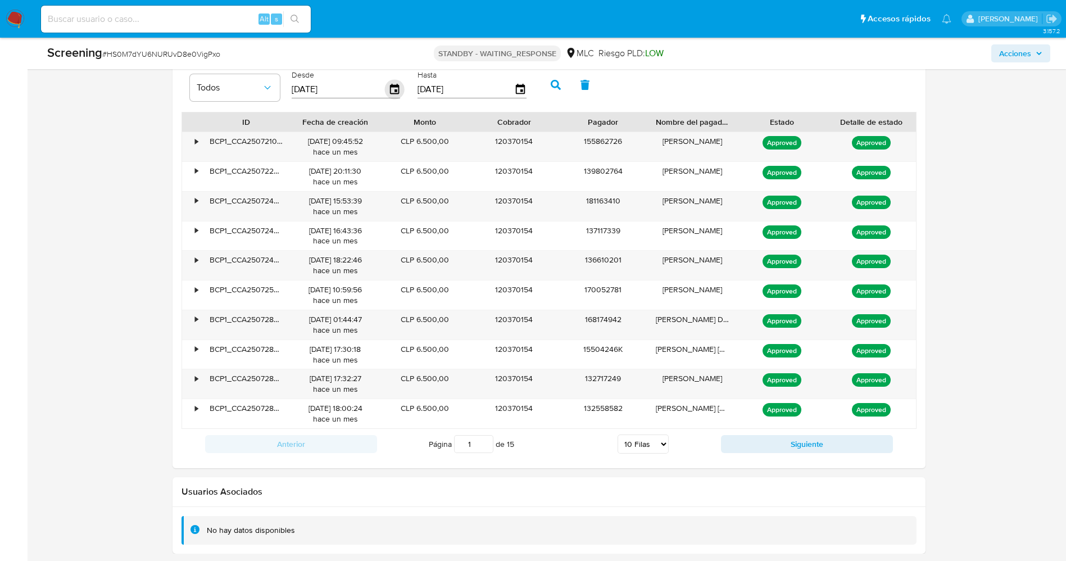
click at [388, 87] on icon "button" at bounding box center [394, 90] width 20 height 20
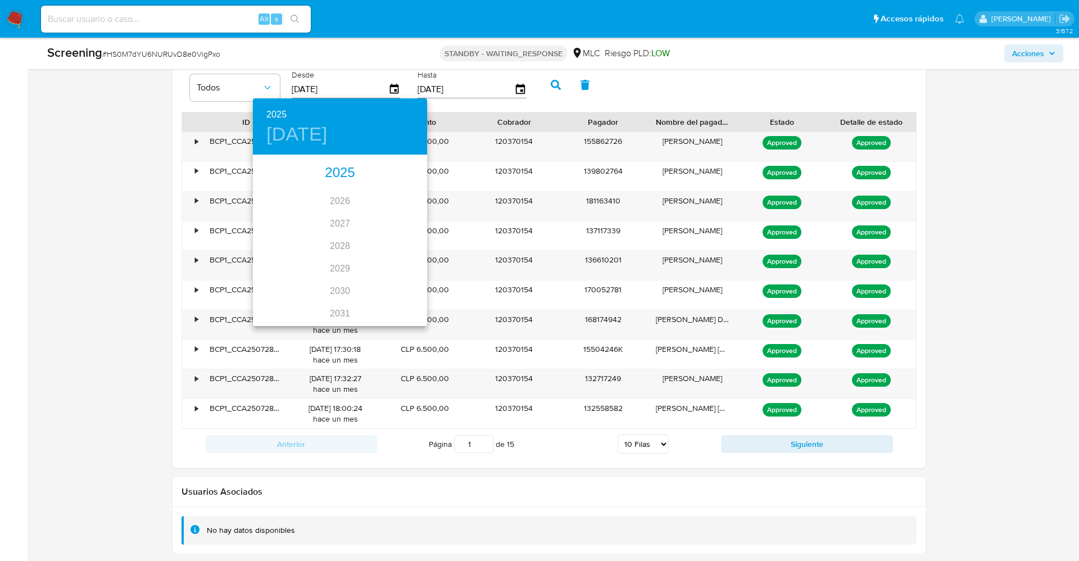
click at [343, 176] on div "2025" at bounding box center [340, 173] width 174 height 22
click at [403, 258] on div "sep." at bounding box center [398, 261] width 58 height 42
type input "[DATE]"
click at [321, 214] on span "3" at bounding box center [317, 213] width 20 height 11
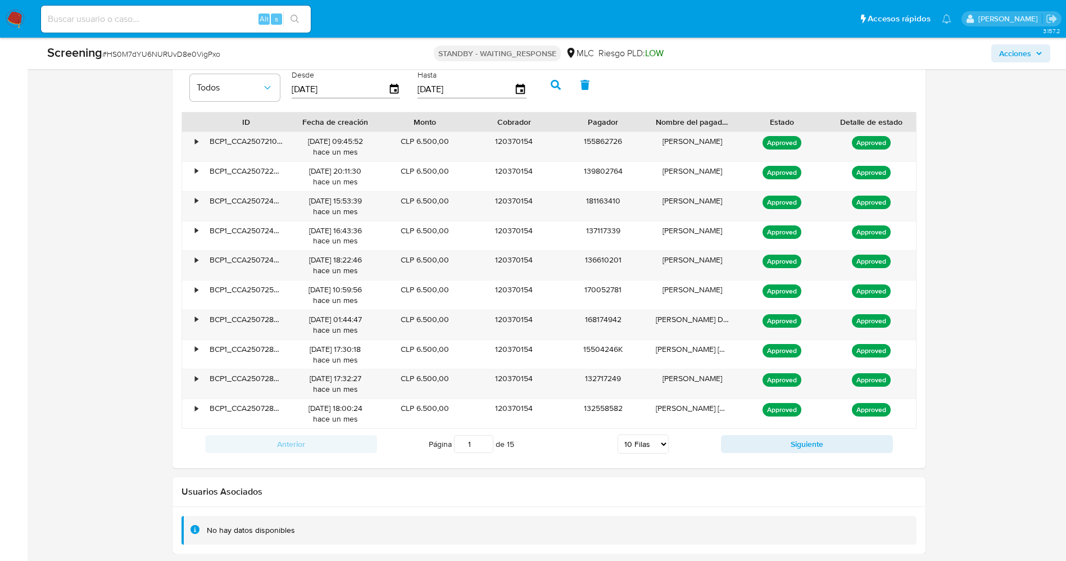
click at [560, 80] on icon "button" at bounding box center [556, 85] width 10 height 10
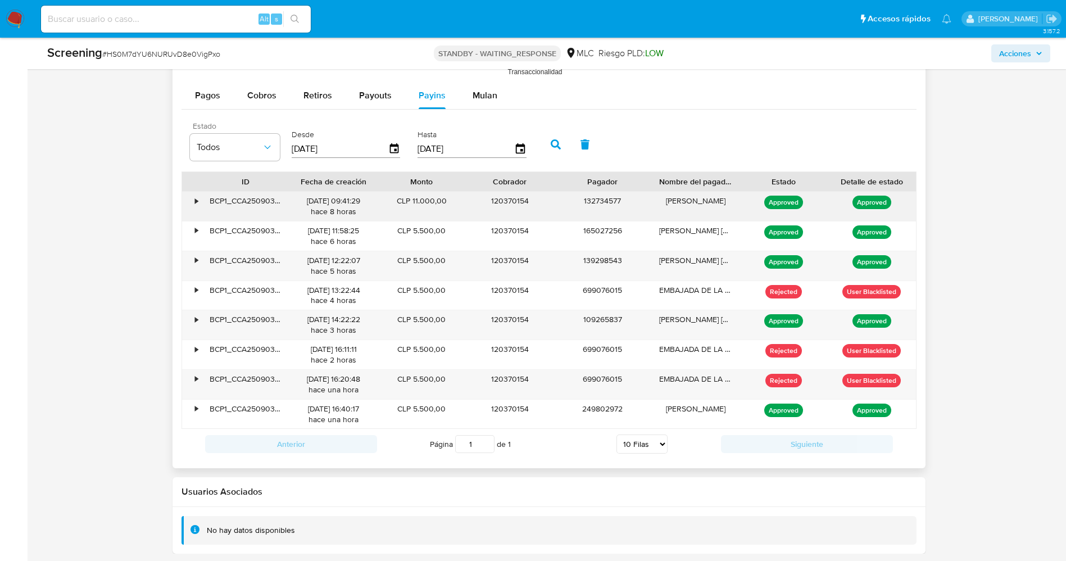
drag, startPoint x: 639, startPoint y: 186, endPoint x: 637, endPoint y: 198, distance: 12.6
click at [637, 198] on div "ID Fecha de creación Monto Cobrador Pagador Nombre del pagador Estado Detalle d…" at bounding box center [548, 299] width 735 height 257
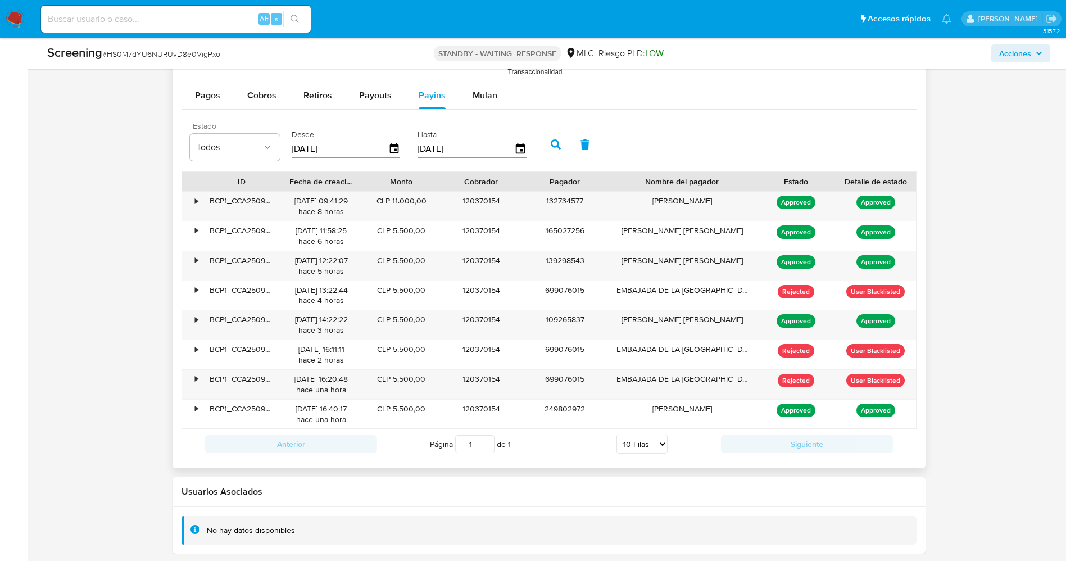
drag, startPoint x: 742, startPoint y: 183, endPoint x: 675, endPoint y: 187, distance: 66.4
click at [675, 187] on div "ID Fecha de creación Monto Cobrador Pagador Nombre del pagador Estado Detalle d…" at bounding box center [549, 181] width 734 height 19
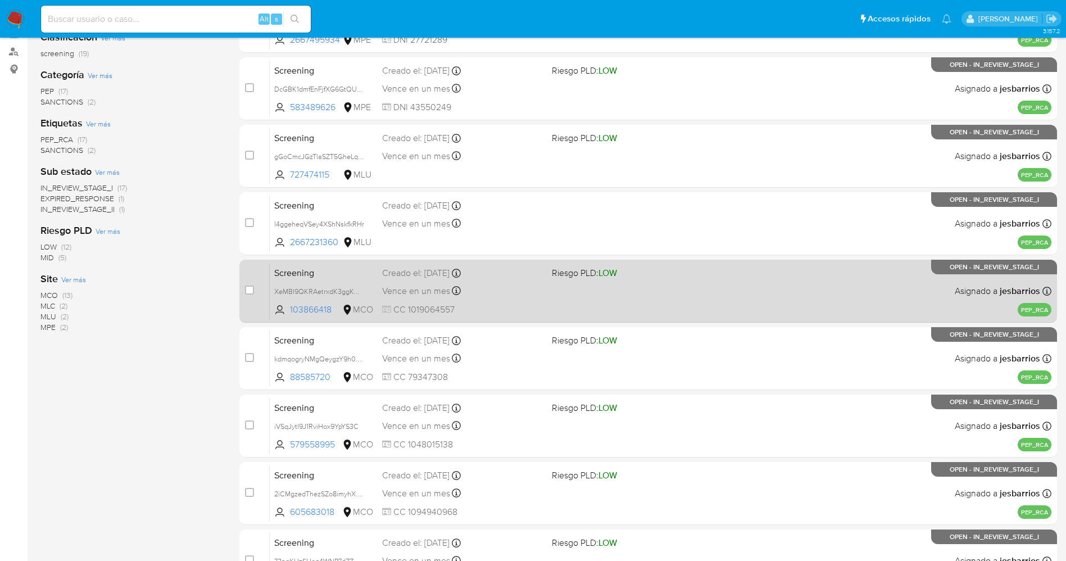
scroll to position [326, 0]
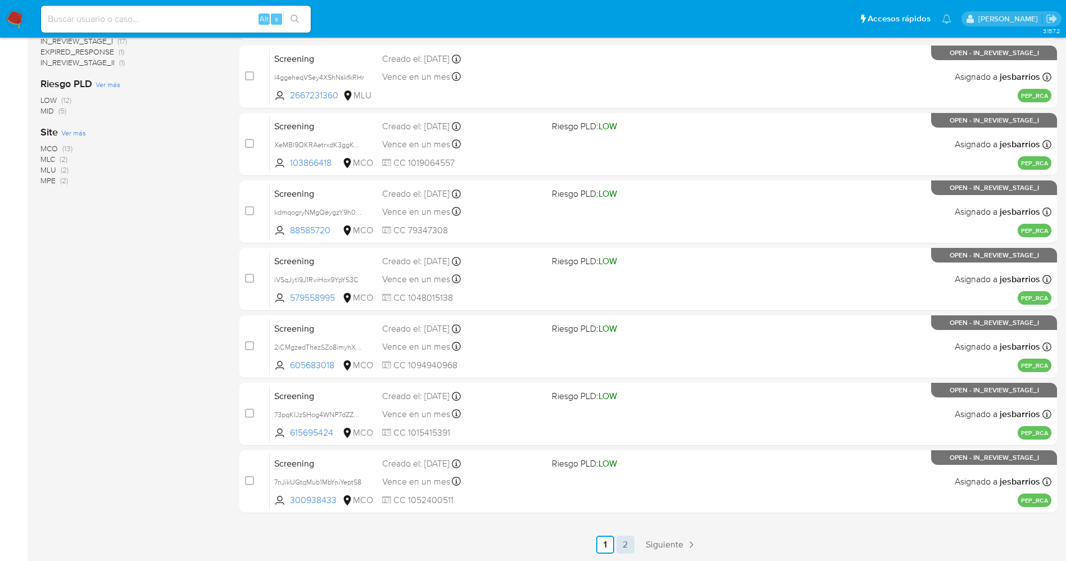
click at [626, 538] on link "2" at bounding box center [625, 544] width 18 height 18
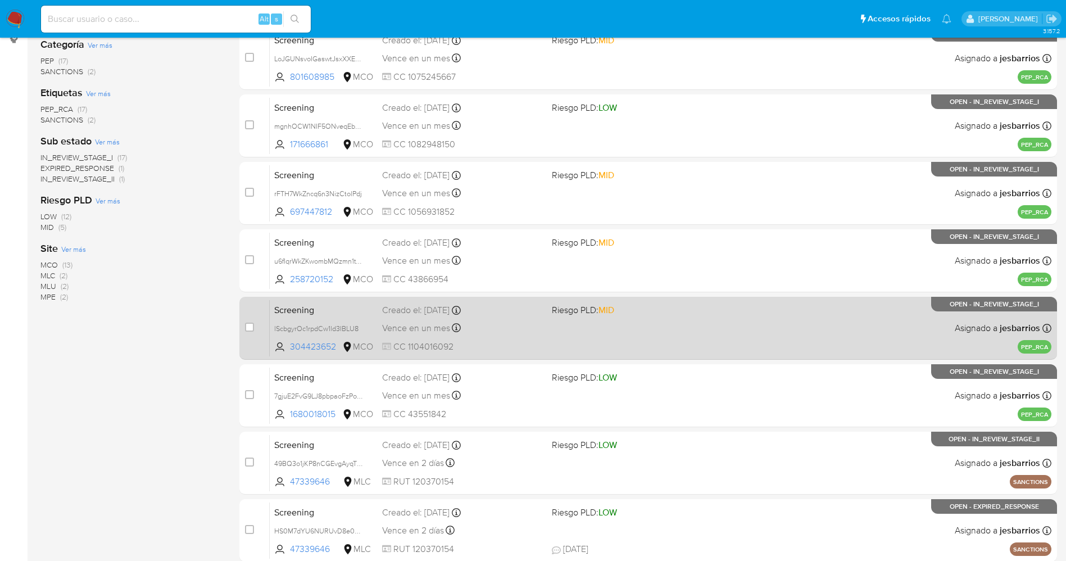
scroll to position [259, 0]
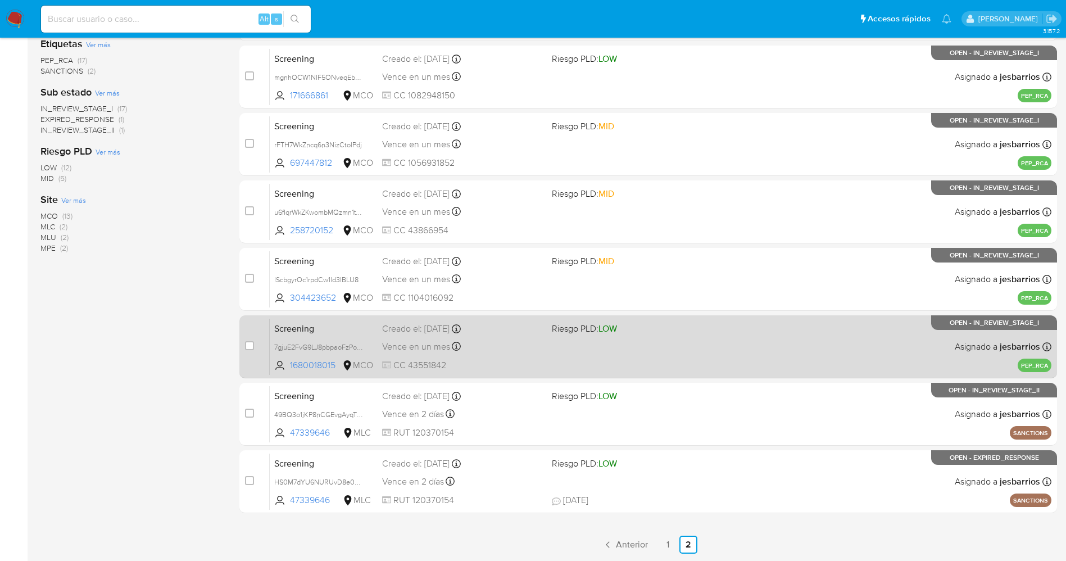
click at [611, 362] on div "Screening 7gjuE2FvG9LJ8pbpaoFzPoXn 1680018015 MCO Riesgo PLD: LOW Creado el: [D…" at bounding box center [660, 346] width 781 height 57
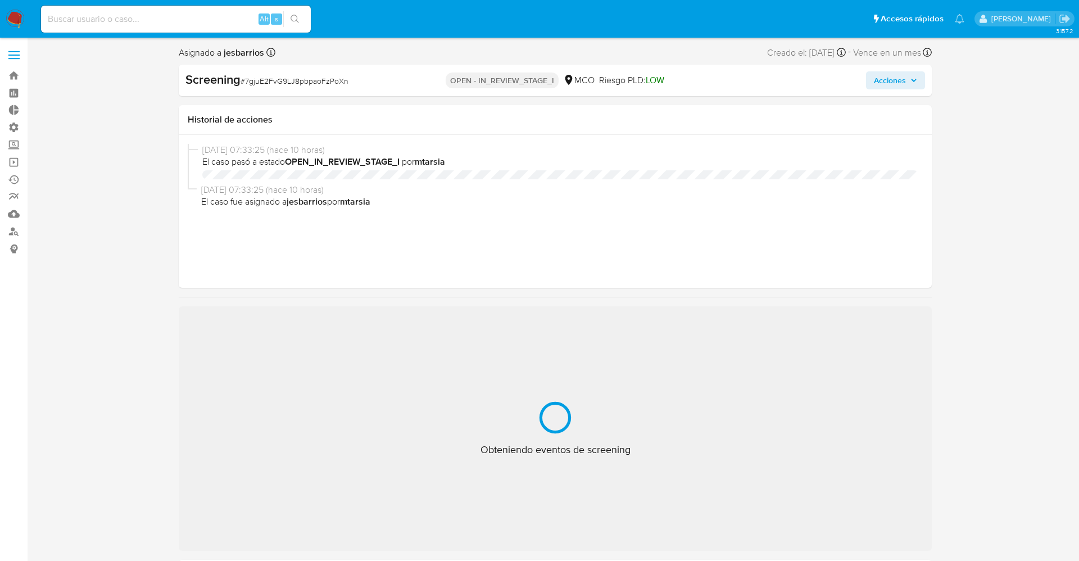
select select "10"
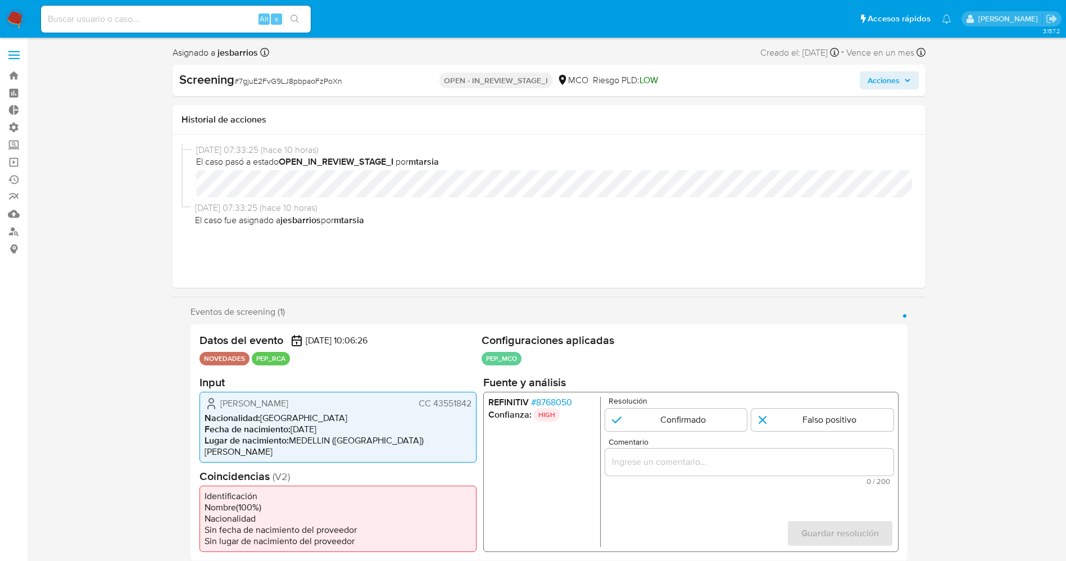
click at [556, 405] on span "# 8768050" at bounding box center [550, 401] width 41 height 11
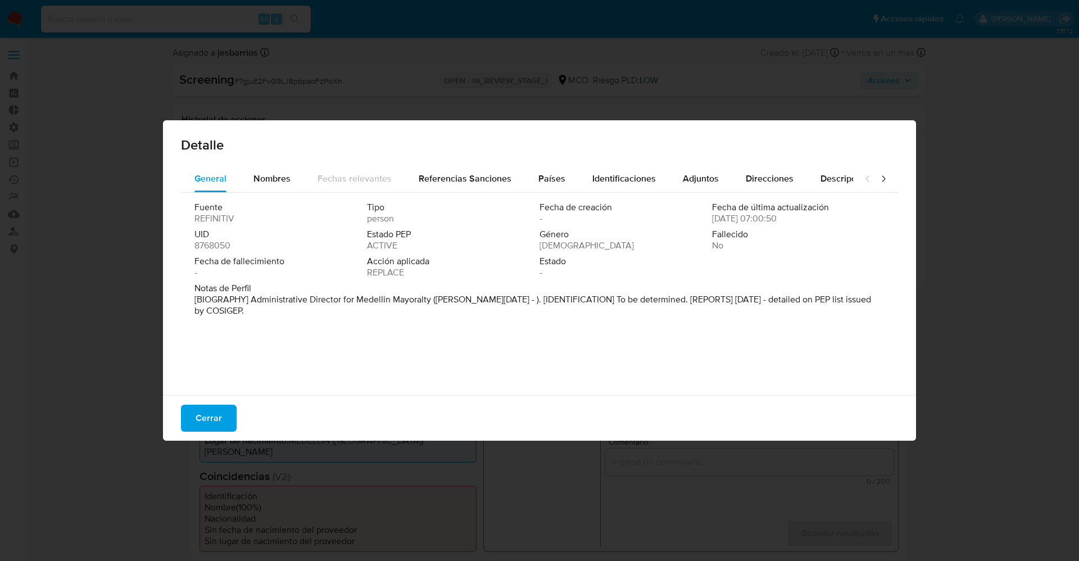
drag, startPoint x: 254, startPoint y: 302, endPoint x: 348, endPoint y: 301, distance: 94.4
click at [348, 301] on p "[BIOGRAPHY] Administrative Director for Medellin Mayoralty ([PERSON_NAME][DATE]…" at bounding box center [538, 305] width 688 height 22
click at [221, 406] on button "Cerrar" at bounding box center [209, 417] width 56 height 27
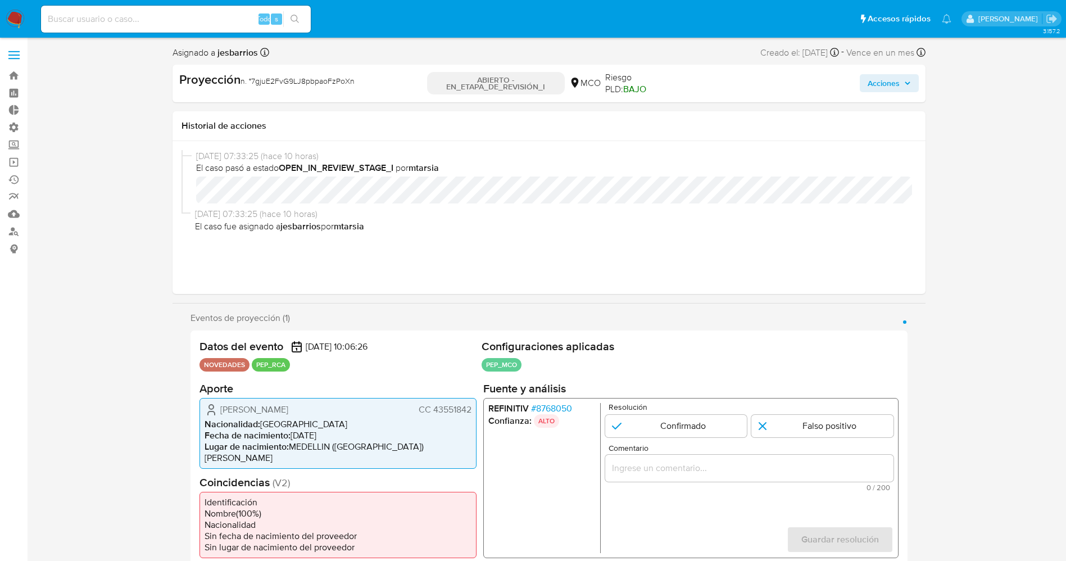
click at [546, 407] on font "8768050" at bounding box center [553, 407] width 36 height 13
